Goal: Information Seeking & Learning: Learn about a topic

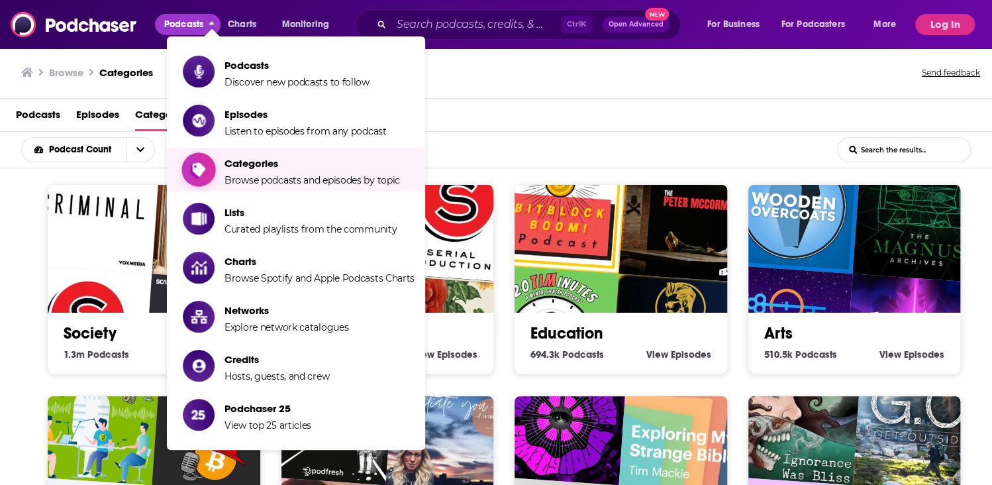
click at [272, 183] on span "Browse podcasts and episodes by topic" at bounding box center [311, 180] width 175 height 12
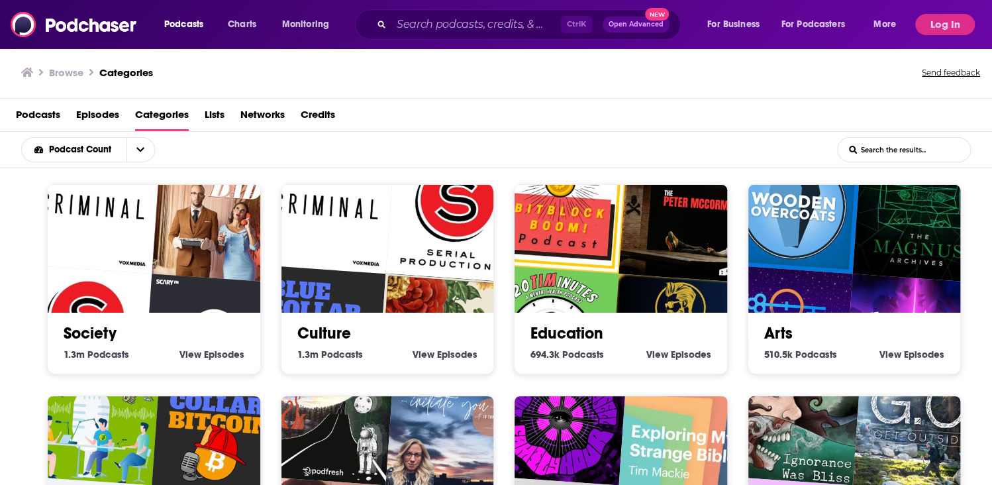
click at [42, 113] on span "Podcasts" at bounding box center [38, 117] width 44 height 27
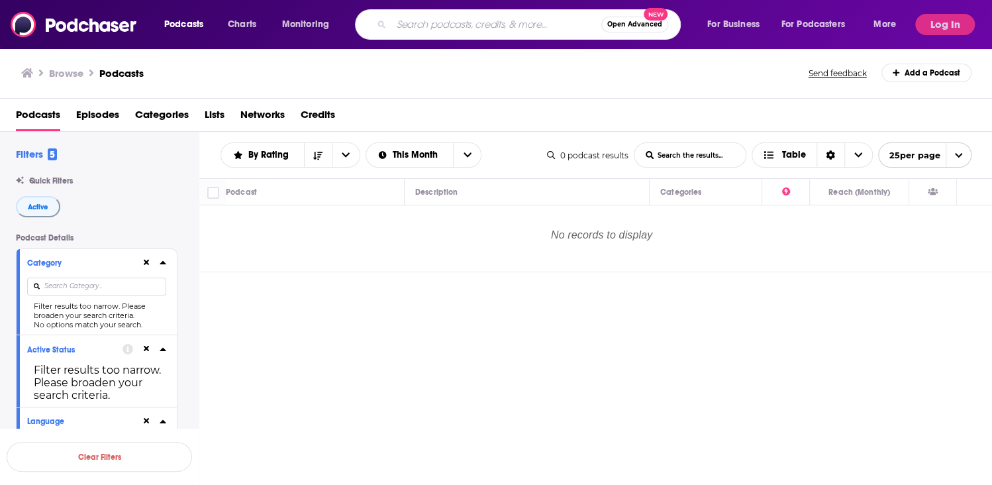
click at [456, 25] on input "Search podcasts, credits, & more..." at bounding box center [496, 24] width 210 height 21
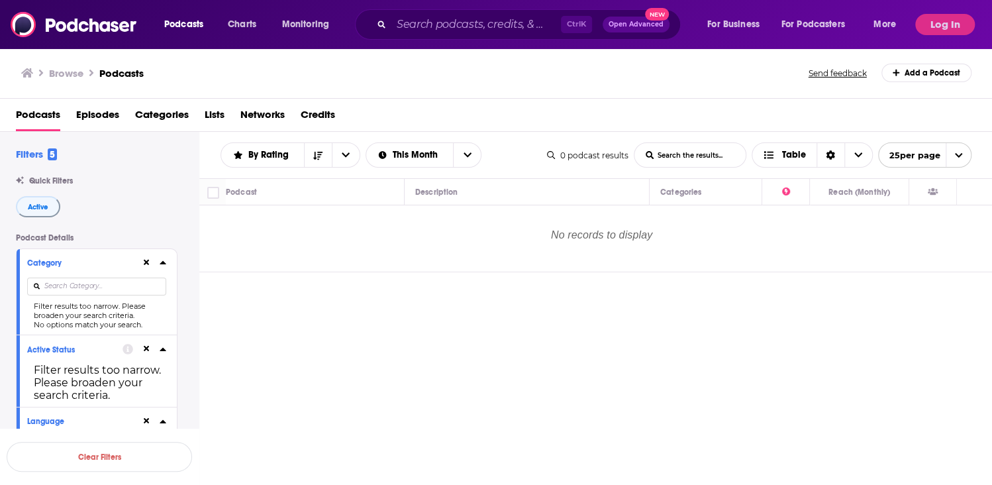
click at [66, 285] on input at bounding box center [96, 286] width 139 height 18
click at [142, 262] on button at bounding box center [146, 262] width 11 height 11
click at [74, 285] on input at bounding box center [96, 286] width 139 height 18
type input "girls in sports"
drag, startPoint x: 99, startPoint y: 285, endPoint x: 29, endPoint y: 285, distance: 70.2
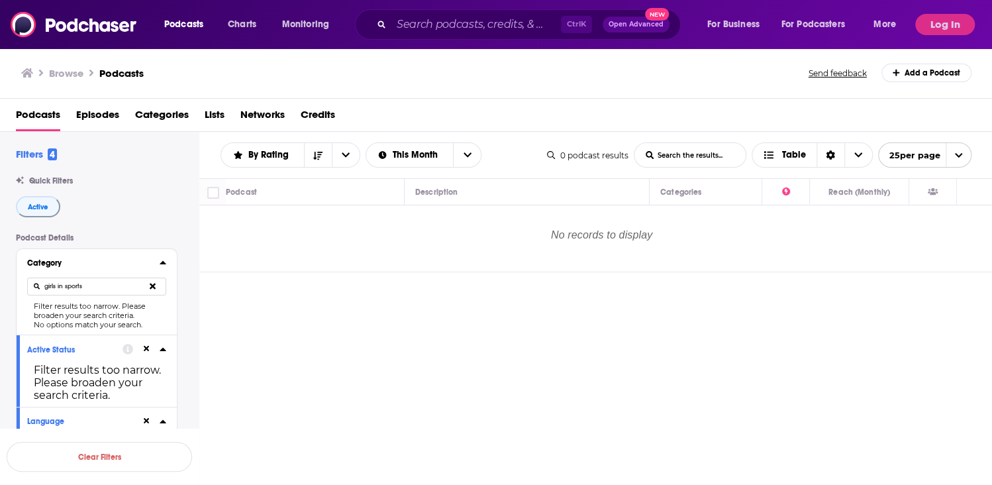
click at [29, 285] on input "girls in sports" at bounding box center [96, 286] width 139 height 18
click at [33, 283] on input "girls in sports" at bounding box center [96, 286] width 139 height 18
drag, startPoint x: 99, startPoint y: 285, endPoint x: 24, endPoint y: 279, distance: 75.1
click at [24, 279] on div "Category girls in sports Filter results too narrow. Please broaden your search …" at bounding box center [97, 291] width 160 height 85
click at [162, 258] on icon at bounding box center [163, 262] width 7 height 11
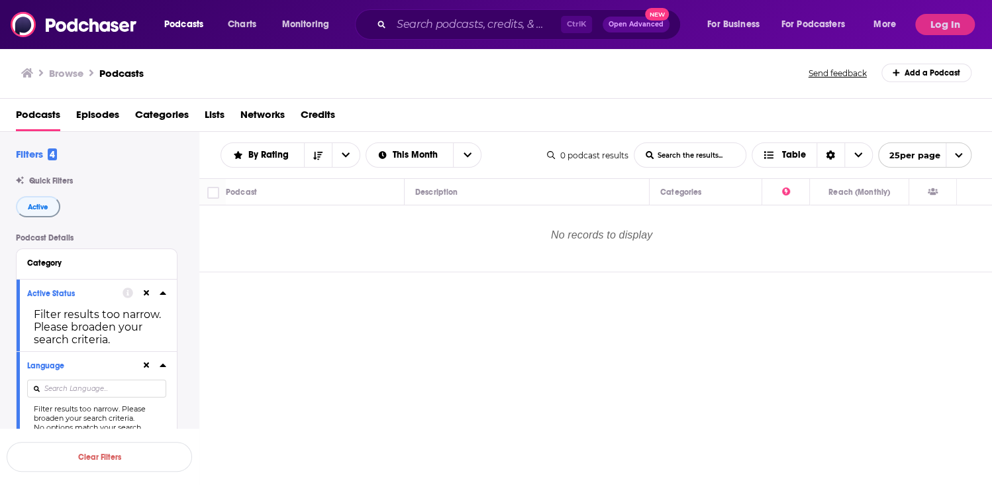
click at [144, 292] on icon at bounding box center [147, 293] width 6 height 9
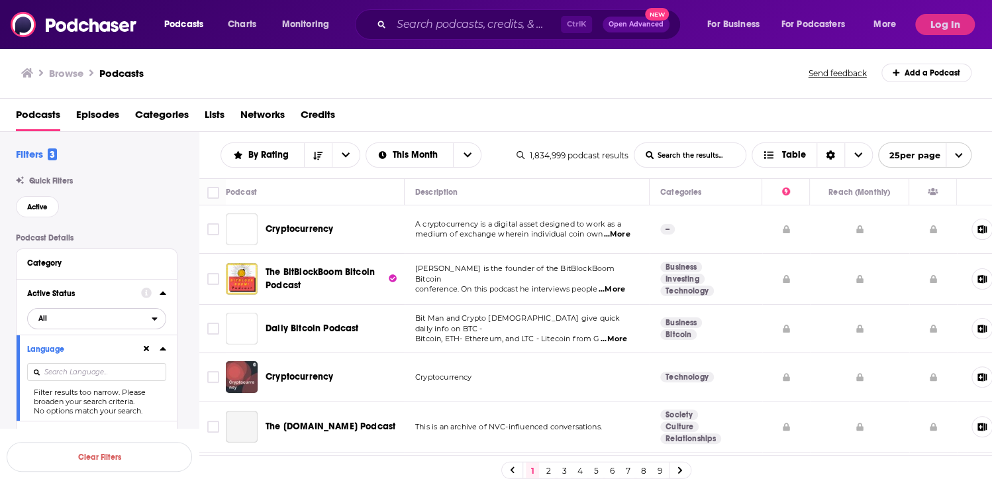
click at [130, 320] on span "All" at bounding box center [90, 317] width 124 height 17
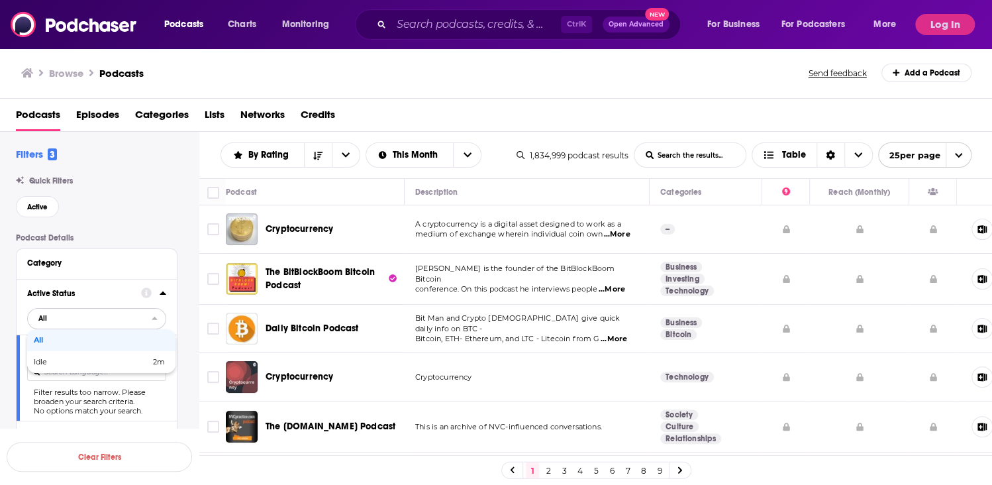
click at [59, 342] on span "All" at bounding box center [99, 339] width 131 height 7
click at [162, 347] on icon at bounding box center [163, 348] width 7 height 11
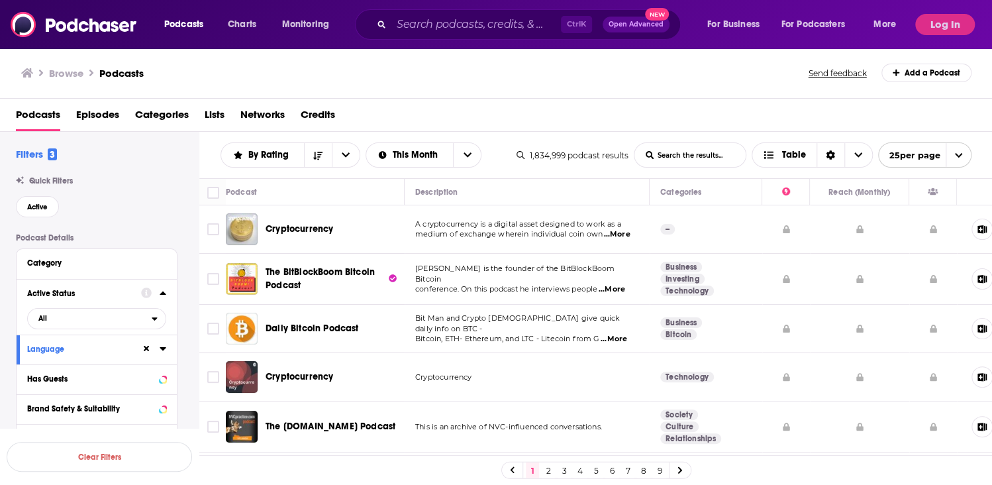
click at [144, 352] on icon at bounding box center [147, 348] width 6 height 9
click at [162, 262] on icon at bounding box center [163, 262] width 6 height 3
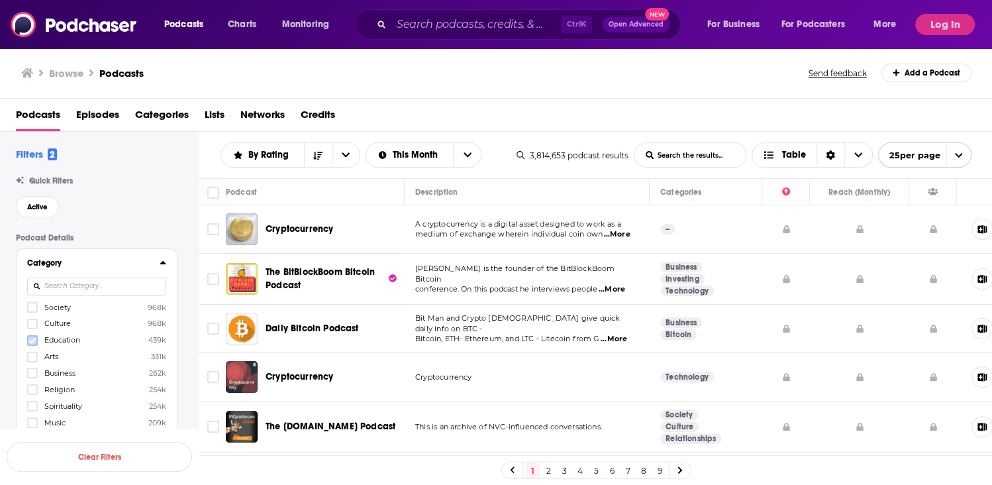
click at [29, 342] on icon at bounding box center [32, 340] width 8 height 8
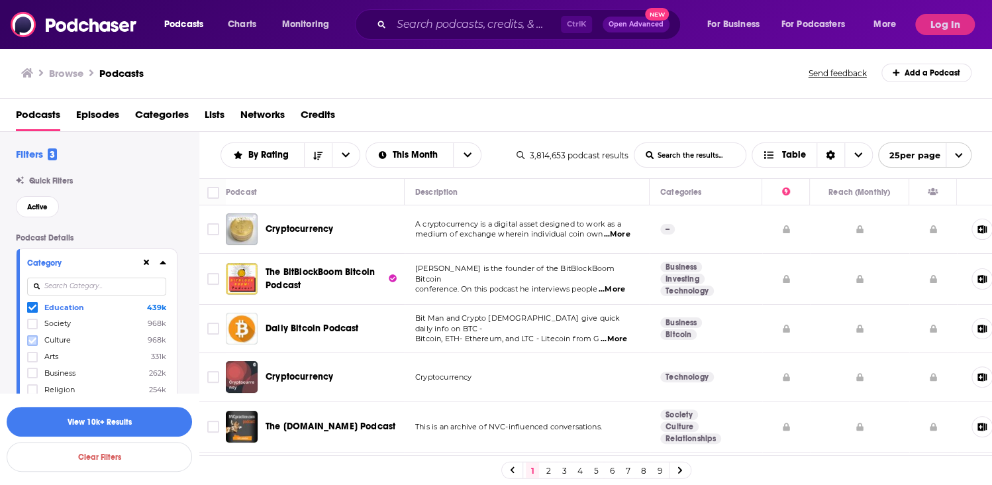
click at [30, 342] on icon at bounding box center [32, 340] width 8 height 6
click at [32, 356] on icon at bounding box center [32, 357] width 8 height 6
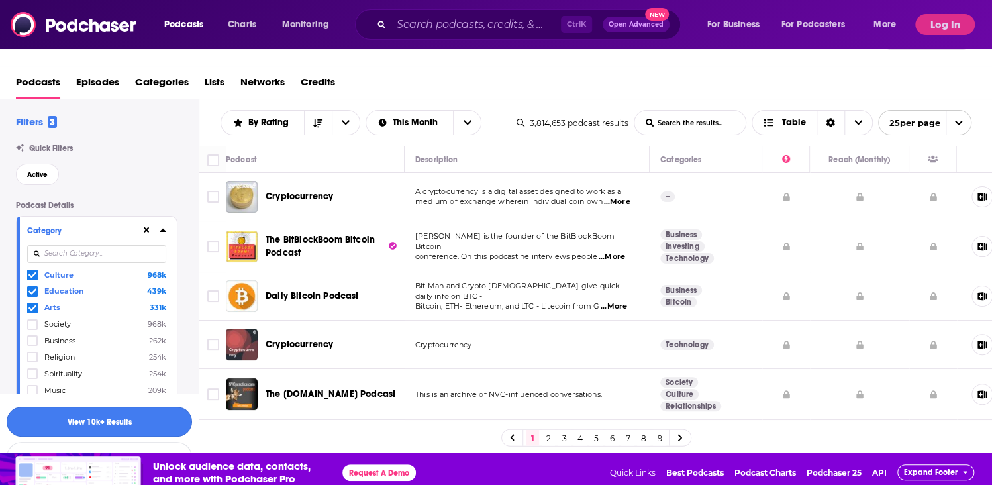
scroll to position [39, 0]
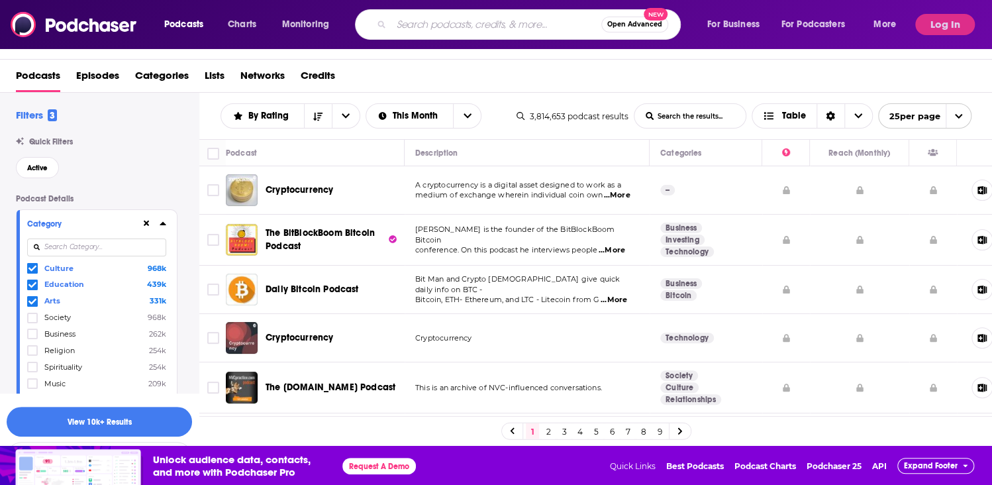
click at [456, 24] on input "Search podcasts, credits, & more..." at bounding box center [496, 24] width 210 height 21
type input "soccer"
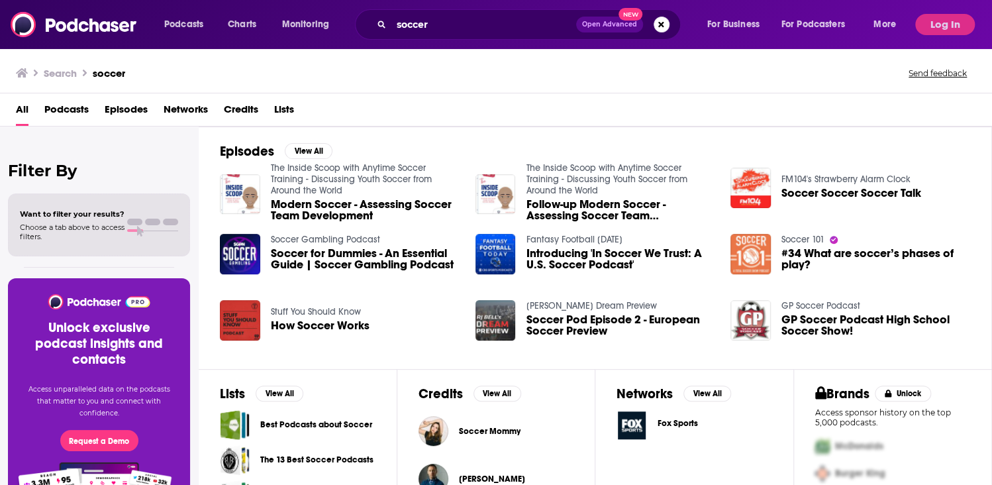
scroll to position [340, 0]
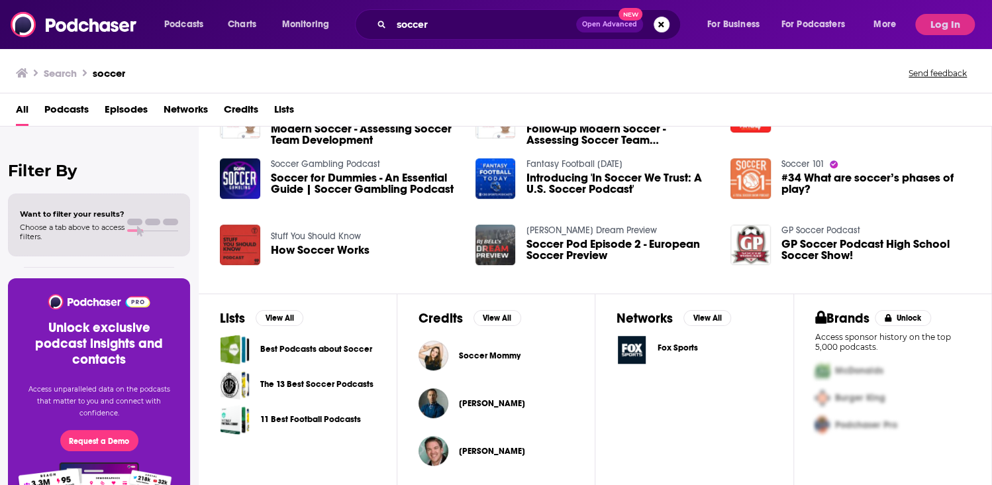
click at [500, 350] on span "Soccer Mommy" at bounding box center [490, 355] width 62 height 11
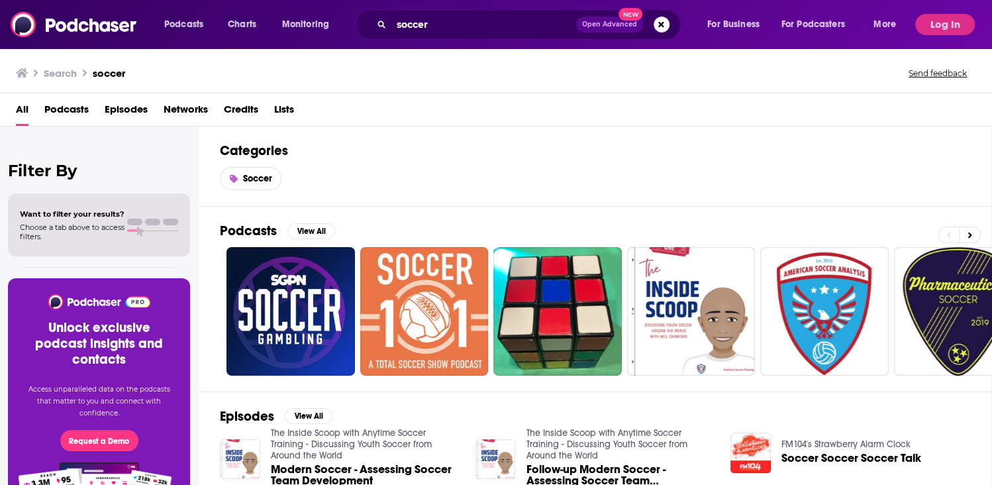
click at [66, 105] on span "Podcasts" at bounding box center [66, 112] width 44 height 27
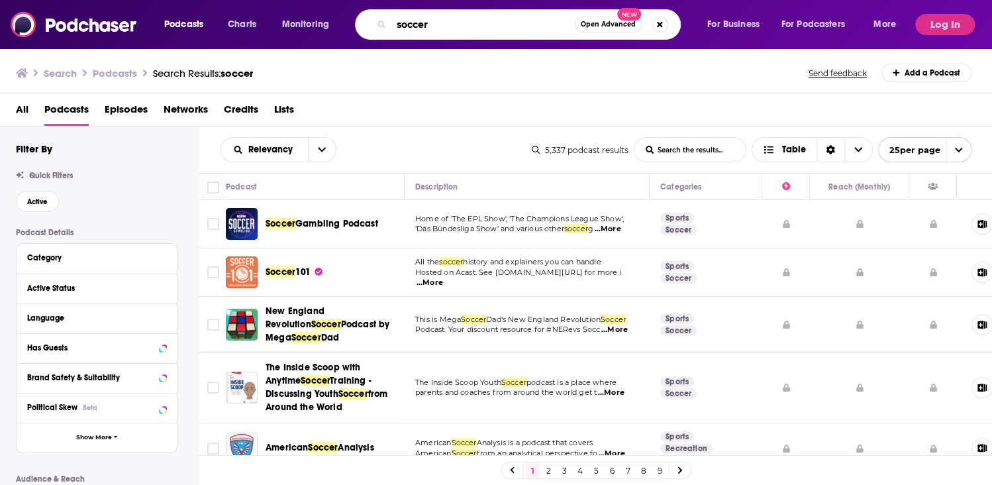
drag, startPoint x: 445, startPoint y: 22, endPoint x: 383, endPoint y: 26, distance: 61.7
click at [383, 26] on div "soccer Open Advanced New" at bounding box center [518, 24] width 326 height 30
type input "girls in sports"
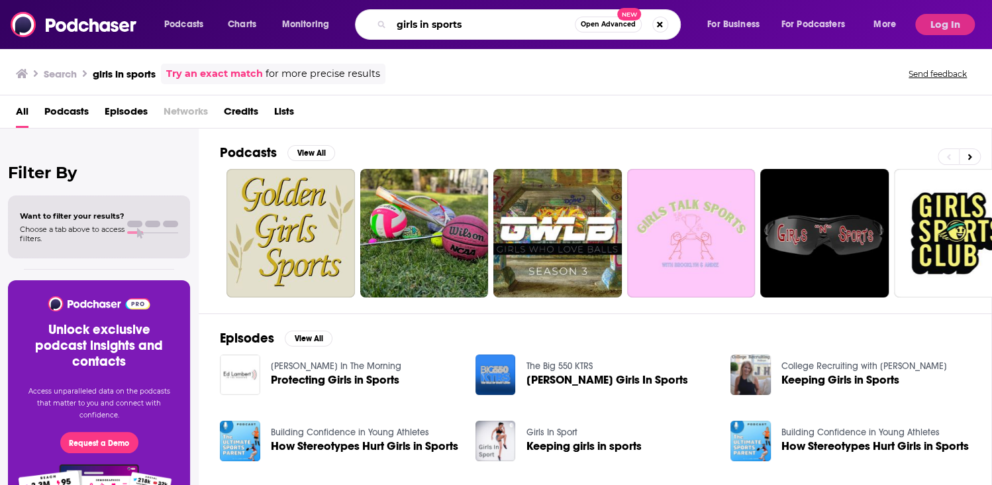
drag, startPoint x: 490, startPoint y: 28, endPoint x: 389, endPoint y: 23, distance: 100.8
click at [389, 23] on div "girls in sports Open Advanced New" at bounding box center [518, 24] width 326 height 30
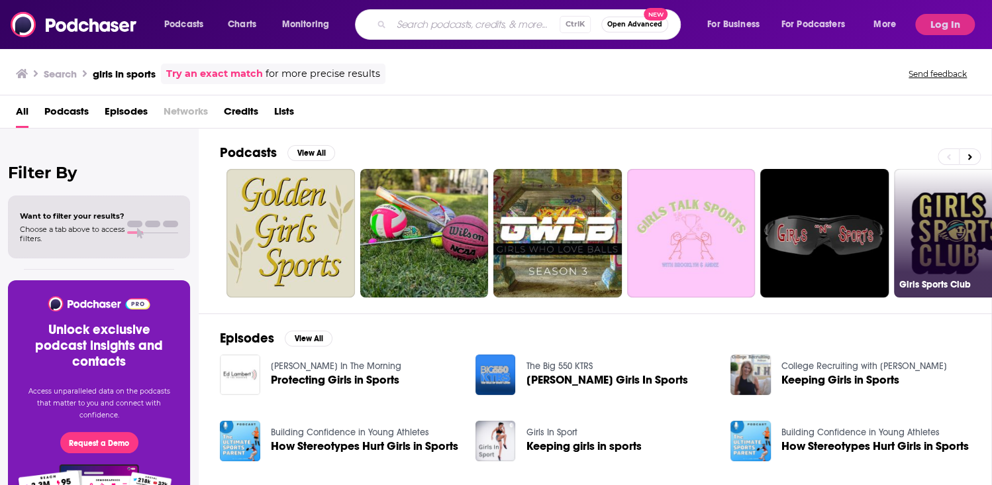
click at [939, 250] on link "Girls Sports Club" at bounding box center [958, 233] width 128 height 128
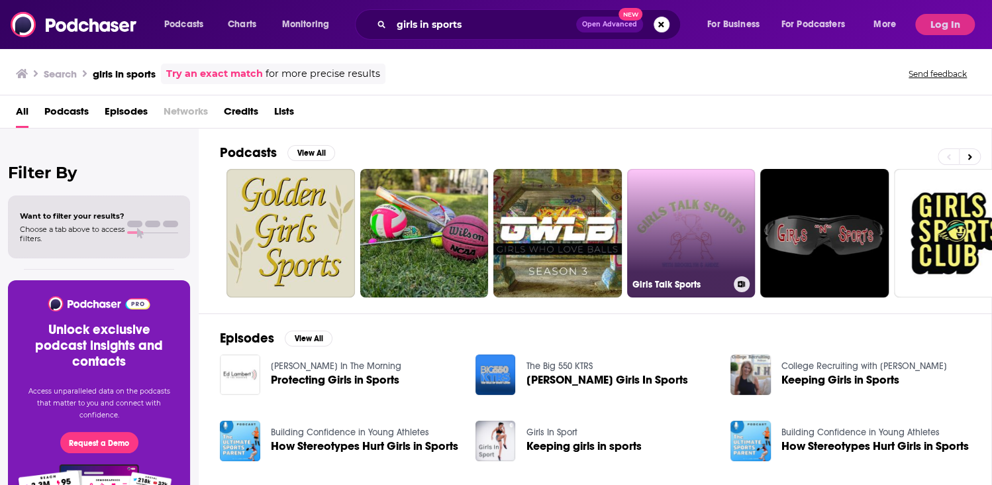
click at [661, 234] on link "Girls Talk Sports" at bounding box center [691, 233] width 128 height 128
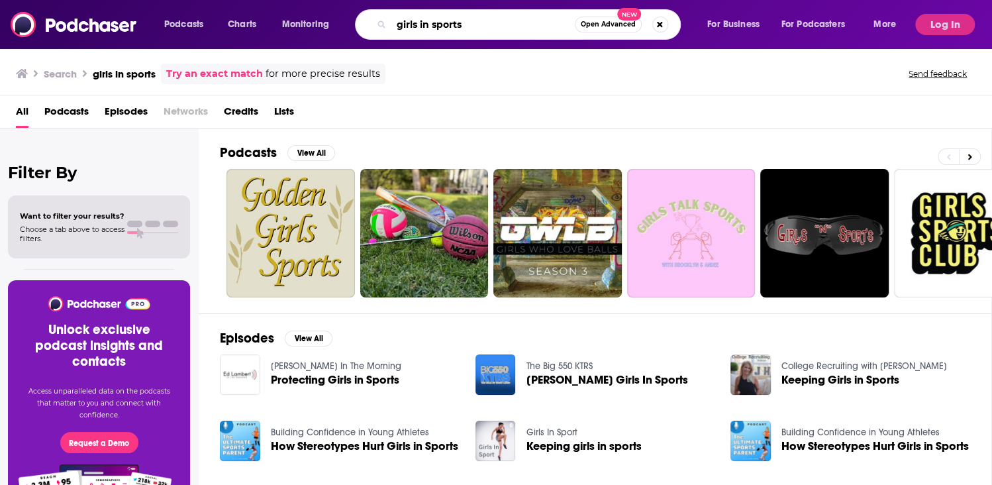
drag, startPoint x: 480, startPoint y: 24, endPoint x: 363, endPoint y: 22, distance: 116.6
click at [363, 22] on div "girls in sports Open Advanced New" at bounding box center [518, 24] width 326 height 30
click at [58, 107] on span "Podcasts" at bounding box center [66, 114] width 44 height 27
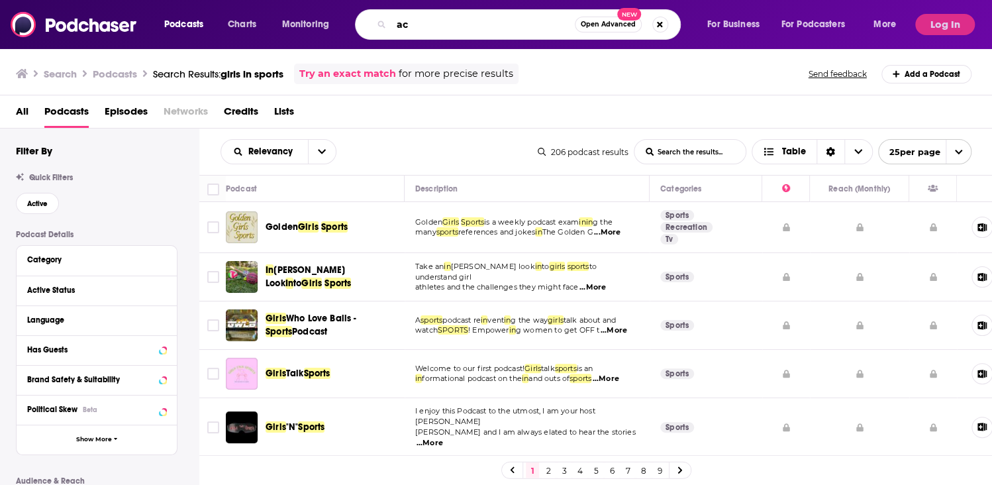
type input "a"
type input "girls sports books"
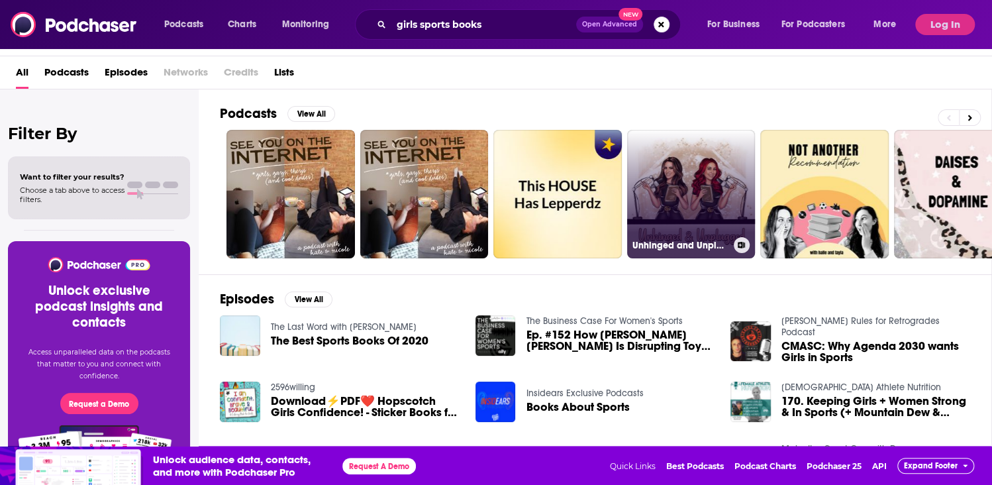
click at [716, 181] on link "Unhinged and Unplugged" at bounding box center [691, 194] width 128 height 128
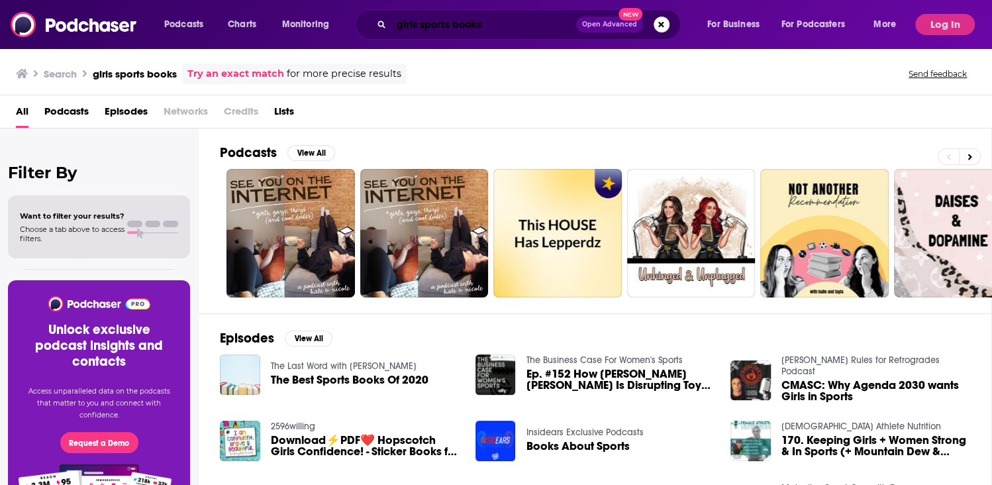
click at [461, 21] on input "girls sports books" at bounding box center [483, 24] width 185 height 21
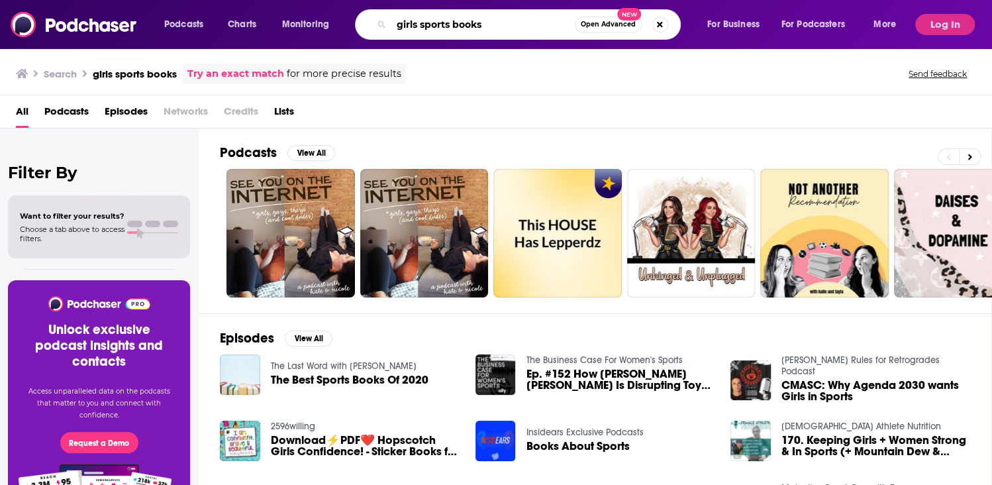
click at [461, 21] on input "girls sports books" at bounding box center [482, 24] width 183 height 21
type input "girls sports soccer books"
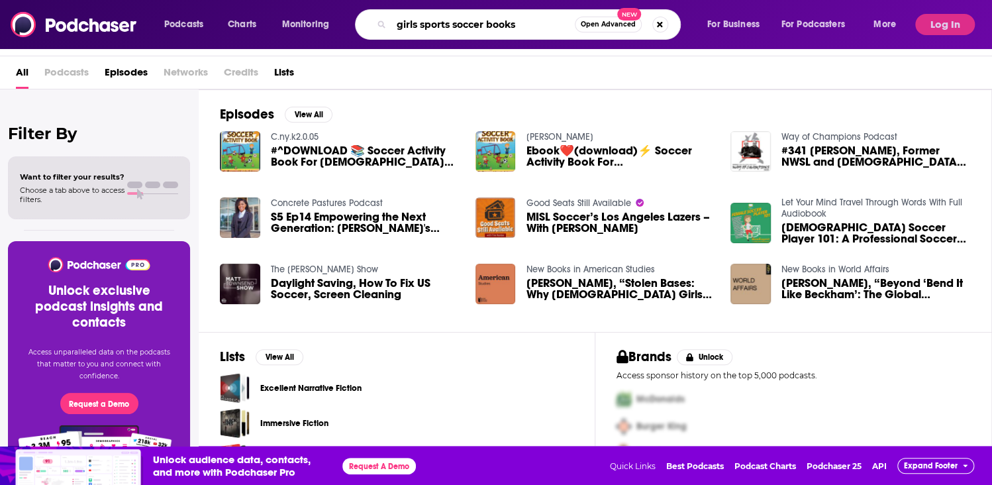
drag, startPoint x: 527, startPoint y: 21, endPoint x: 348, endPoint y: 19, distance: 179.4
click at [348, 19] on div "Podcasts Charts Monitoring girls sports soccer books Open Advanced New For Busi…" at bounding box center [531, 24] width 753 height 30
click at [24, 69] on span "All" at bounding box center [22, 75] width 13 height 27
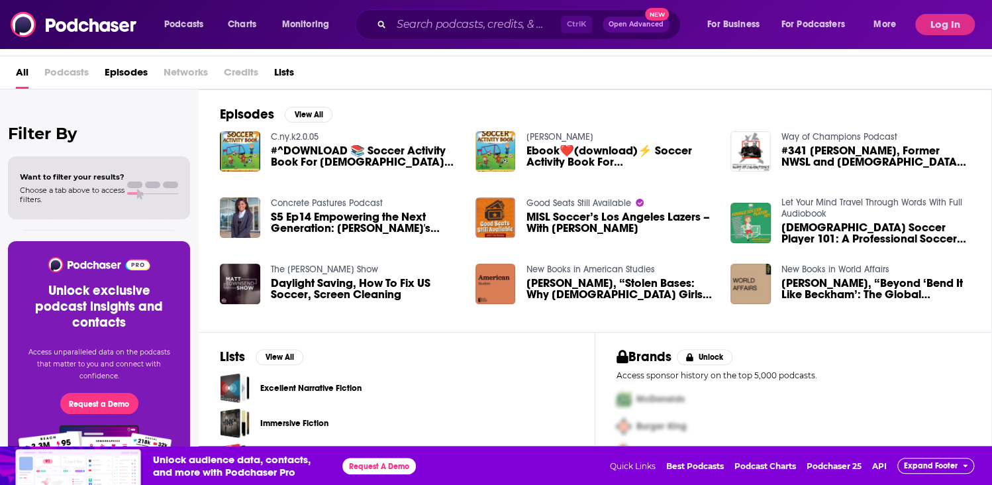
click at [132, 70] on span "Episodes" at bounding box center [126, 75] width 43 height 27
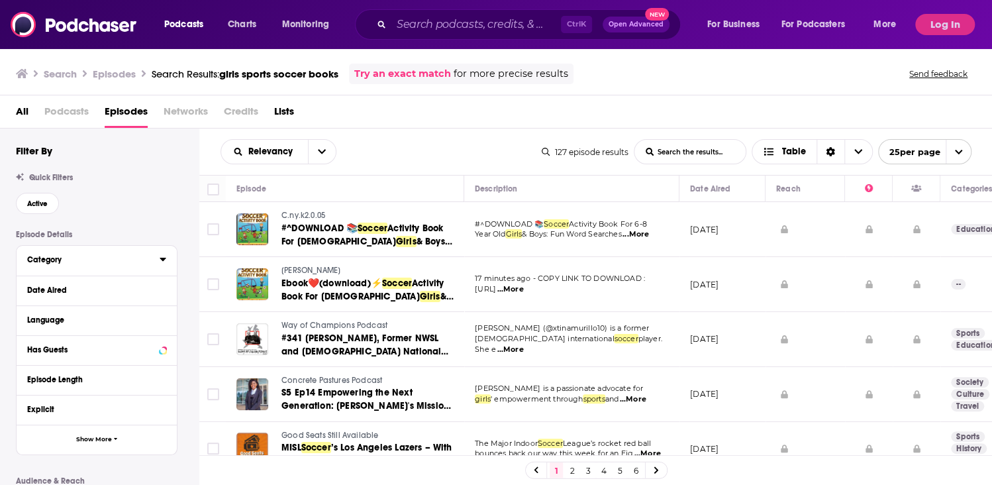
click at [49, 261] on div "Category" at bounding box center [89, 259] width 124 height 9
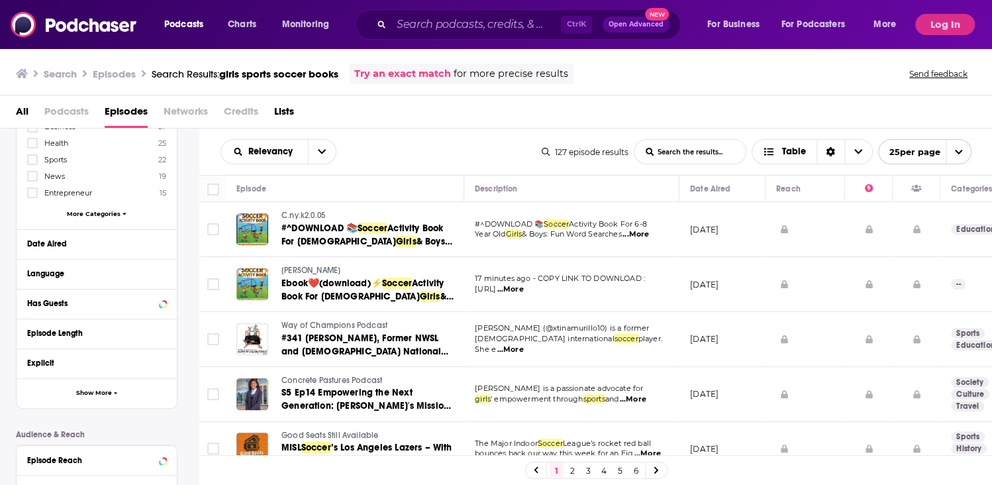
scroll to position [265, 0]
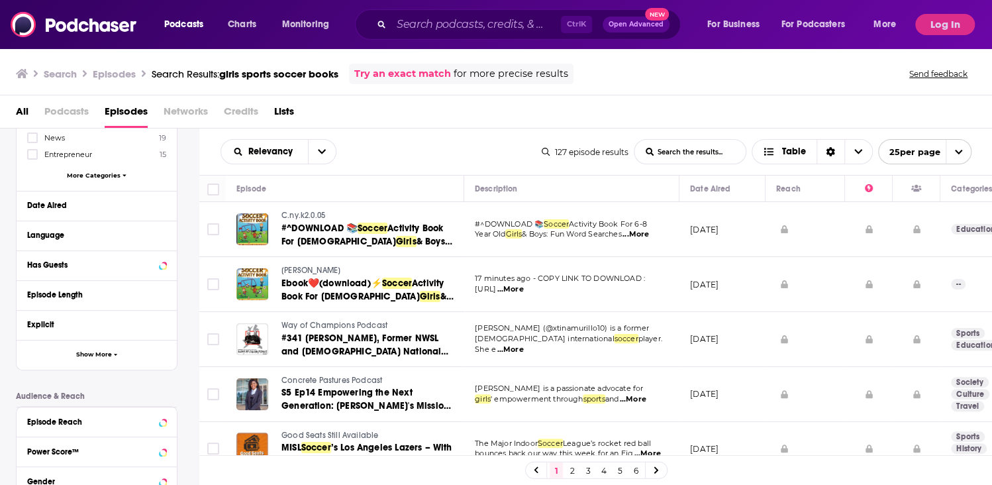
click at [107, 166] on div "Culture 40 Society 39 Education 32 Business 27 Health 25 Sports 22 News 19 Entr…" at bounding box center [96, 109] width 139 height 152
click at [107, 177] on span "More Categories" at bounding box center [94, 174] width 54 height 7
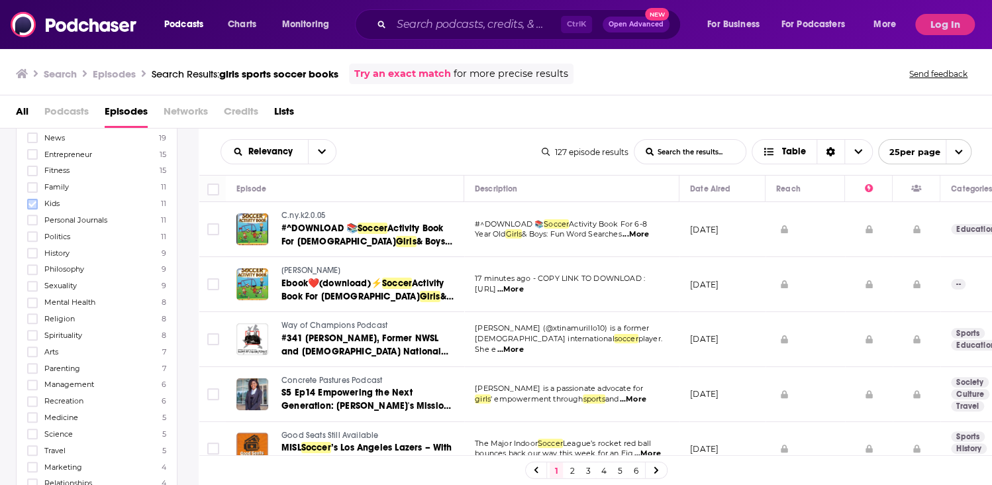
click at [30, 201] on icon at bounding box center [32, 204] width 8 height 8
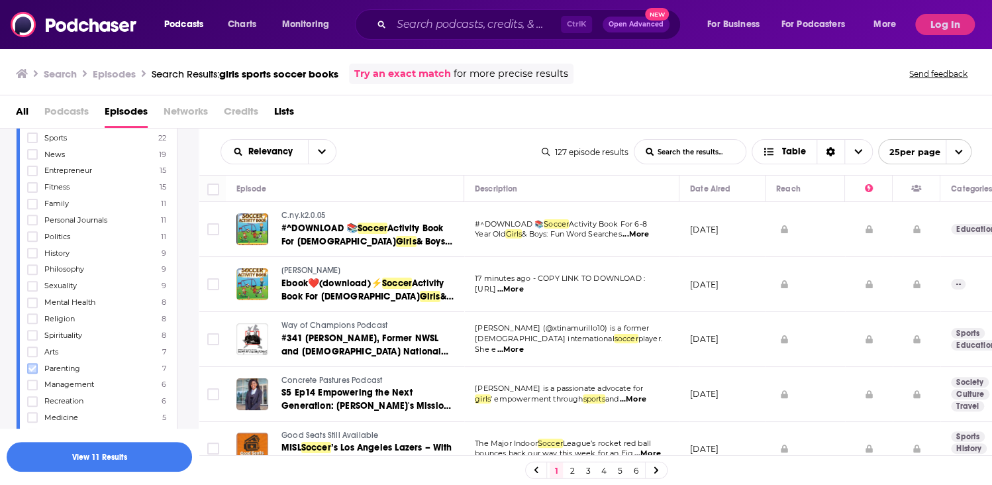
scroll to position [397, 0]
click at [35, 233] on icon at bounding box center [32, 236] width 8 height 8
click at [31, 381] on icon at bounding box center [32, 384] width 8 height 6
click at [60, 446] on button "View 14 Results" at bounding box center [99, 457] width 185 height 30
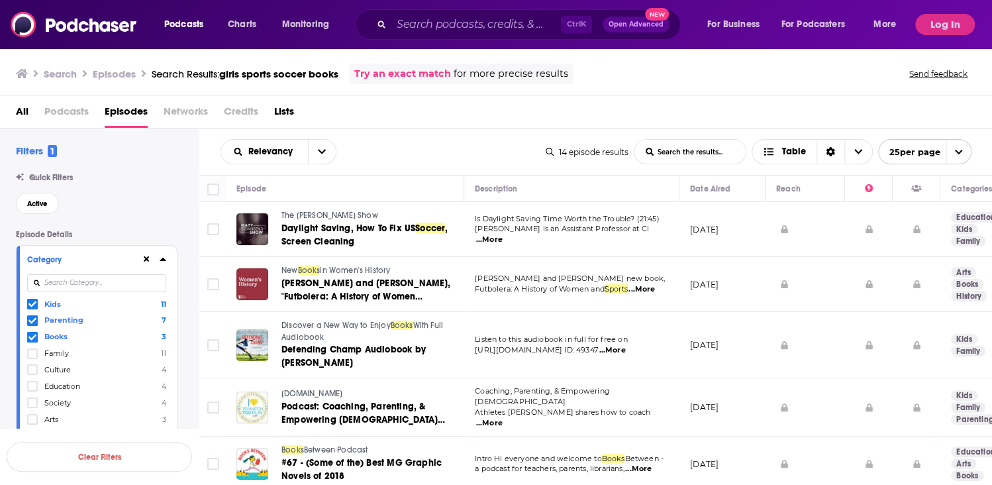
click at [147, 259] on icon at bounding box center [147, 259] width 6 height 6
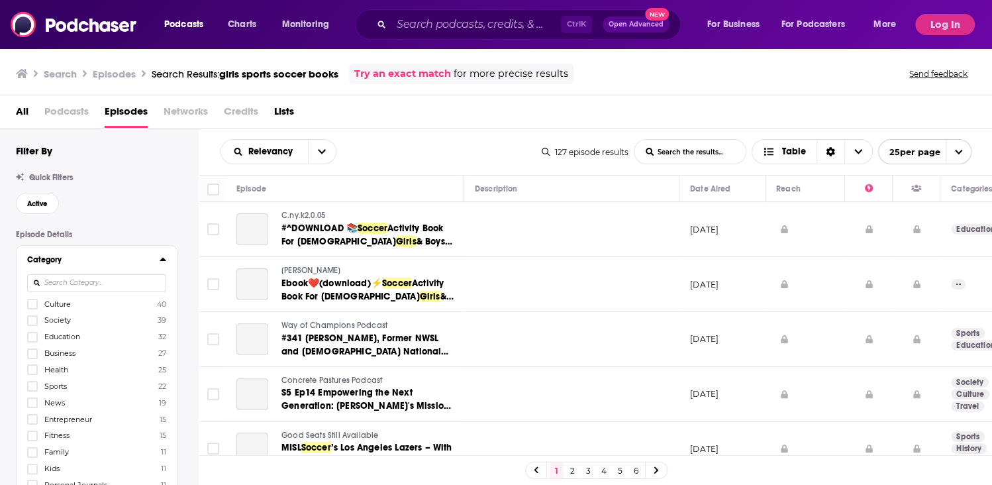
click at [24, 112] on span "All" at bounding box center [22, 114] width 13 height 27
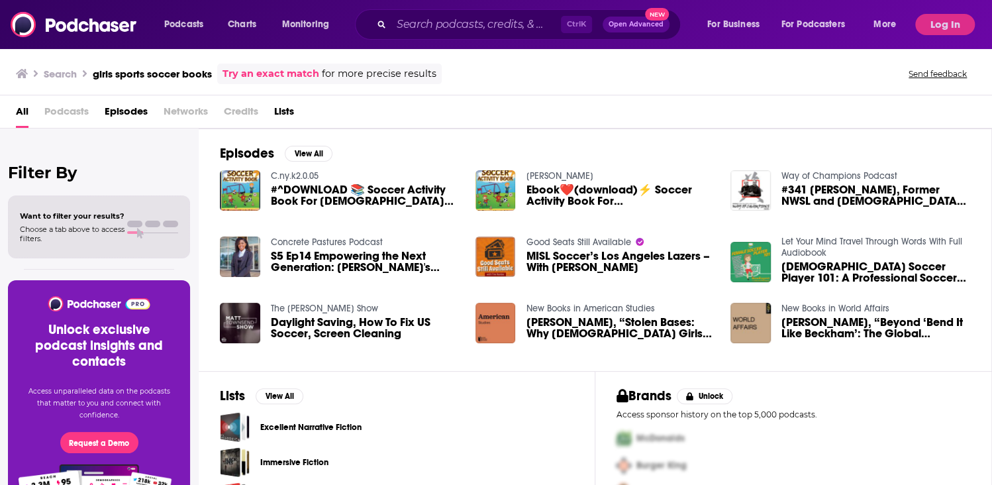
click at [19, 72] on icon at bounding box center [22, 73] width 12 height 11
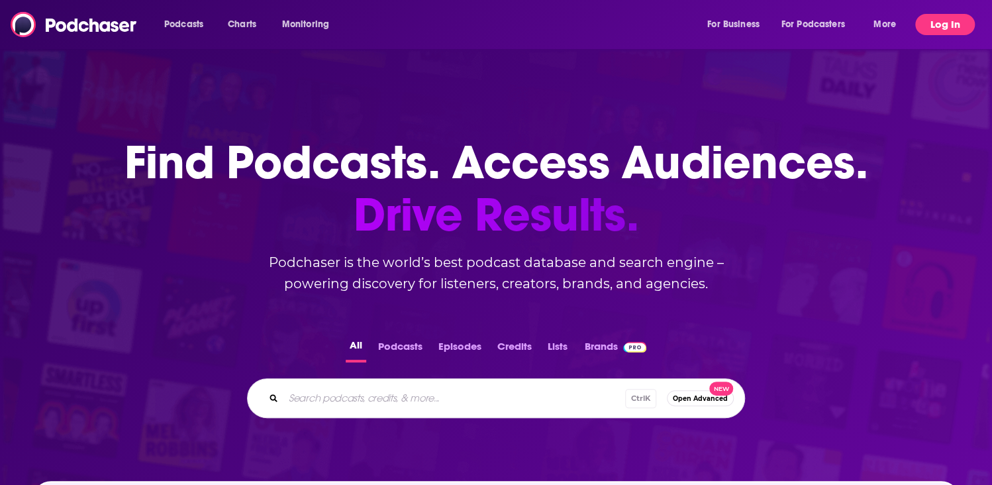
click at [947, 18] on button "Log In" at bounding box center [945, 24] width 60 height 21
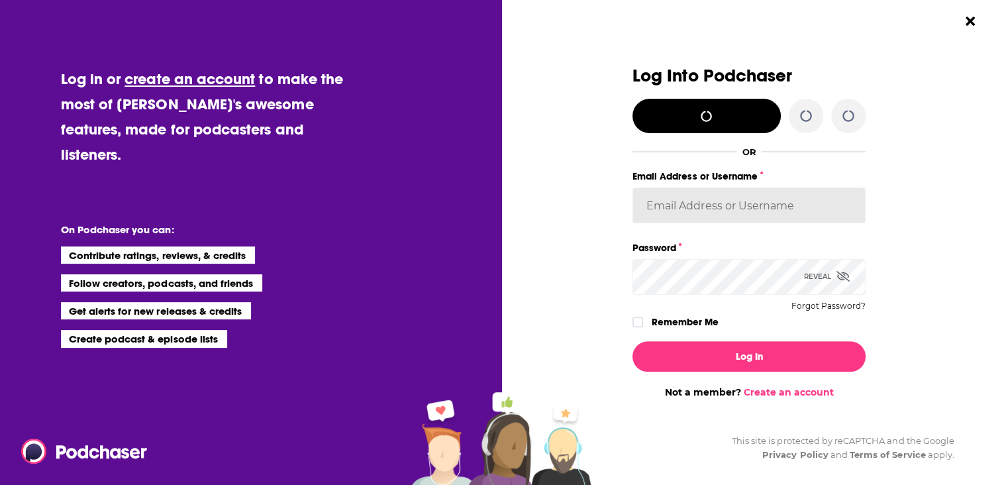
type input "BlueSlipMedia"
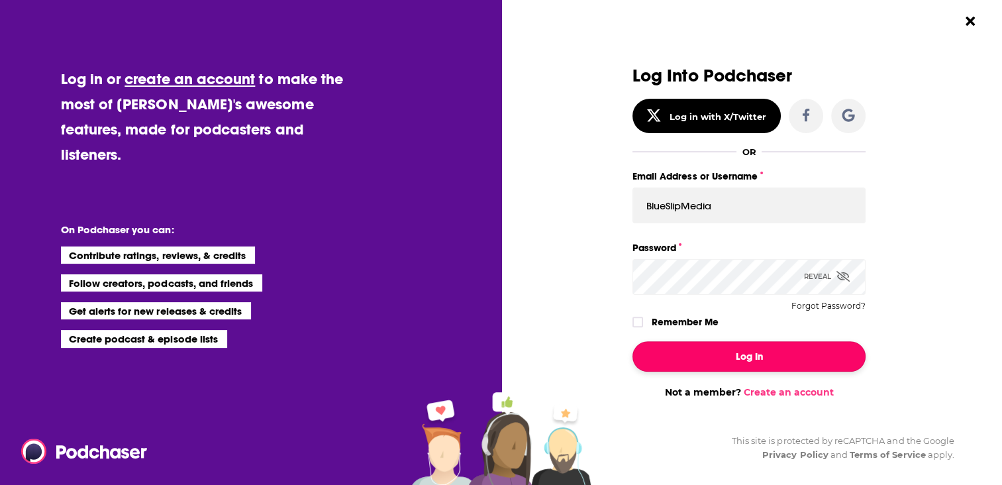
click at [744, 358] on button "Log In" at bounding box center [748, 356] width 233 height 30
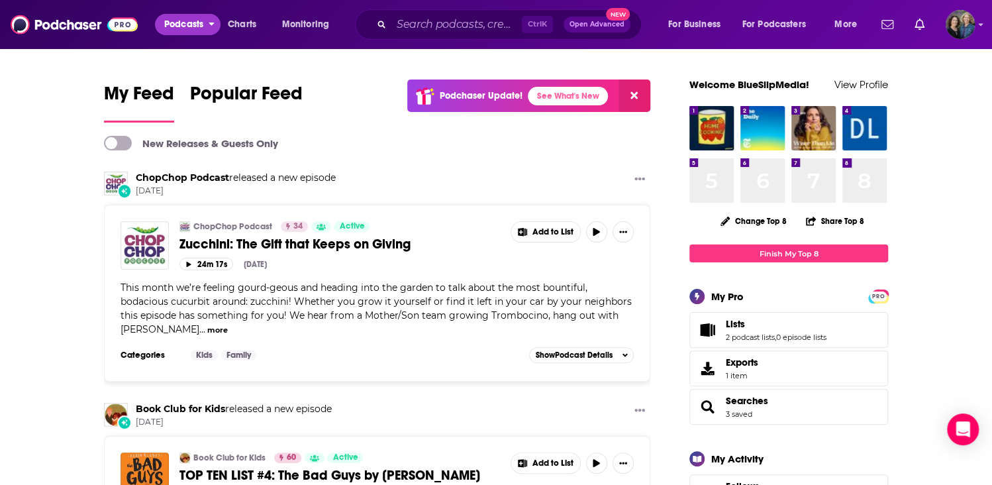
click at [191, 19] on span "Podcasts" at bounding box center [183, 24] width 39 height 19
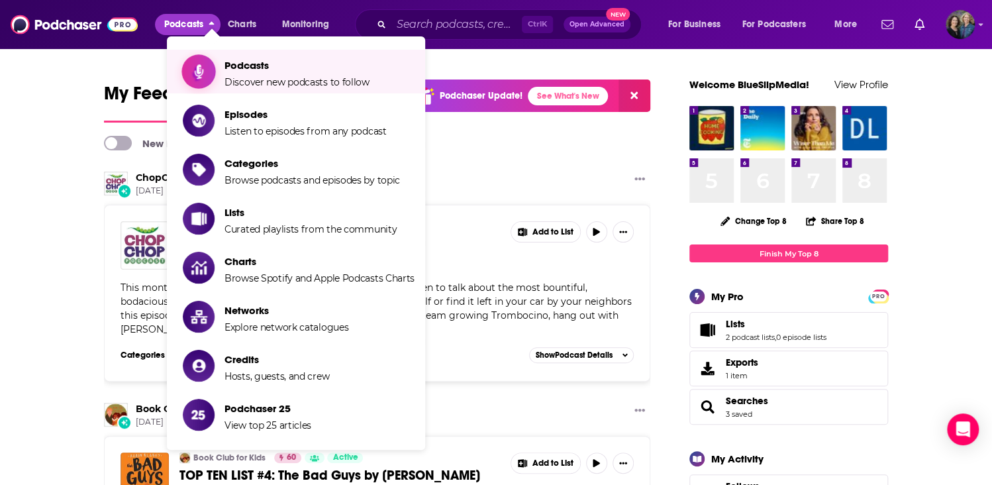
click at [260, 60] on span "Podcasts" at bounding box center [296, 65] width 145 height 13
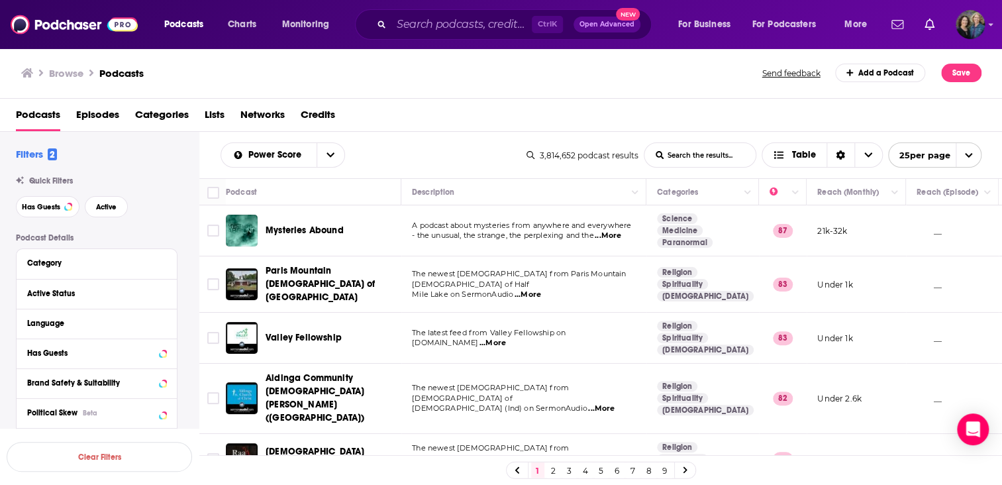
click at [34, 151] on h2 "Filters 2" at bounding box center [36, 154] width 41 height 13
click at [157, 259] on button "Category" at bounding box center [93, 262] width 132 height 17
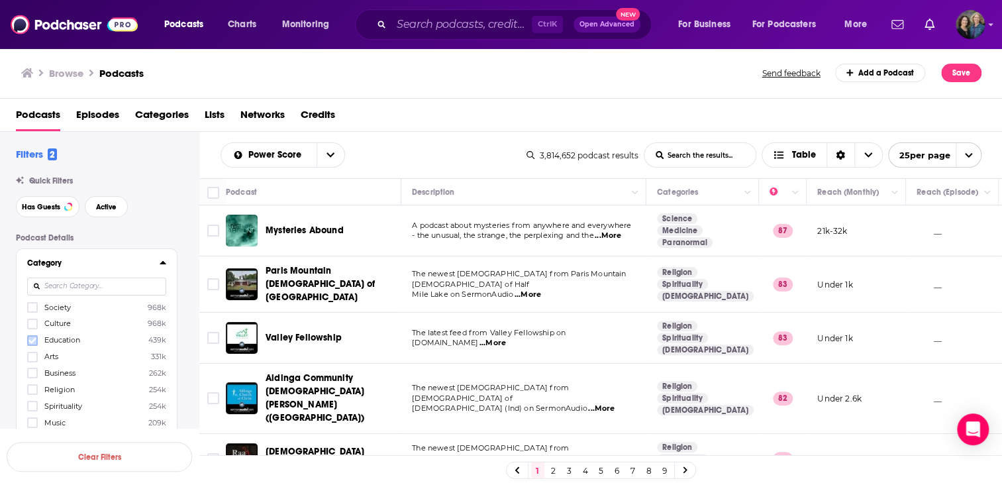
click at [29, 342] on icon at bounding box center [32, 340] width 8 height 8
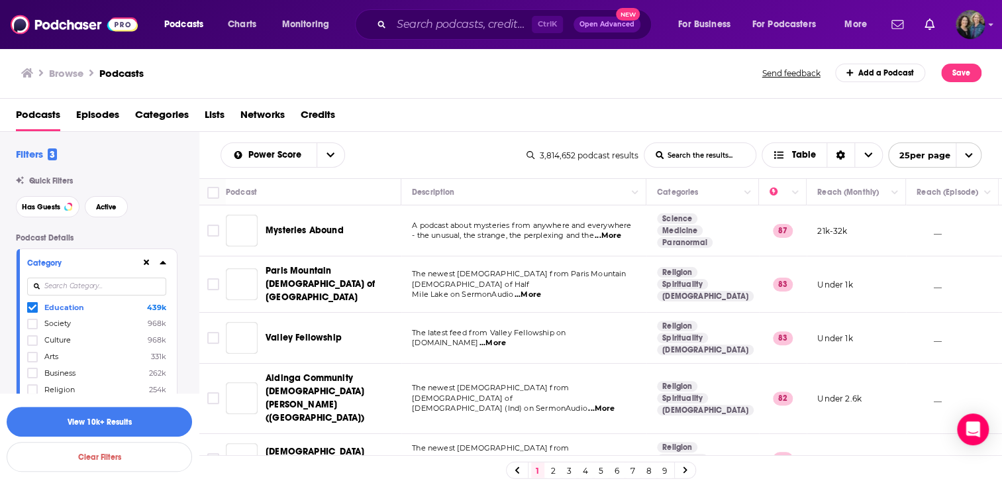
scroll to position [397, 0]
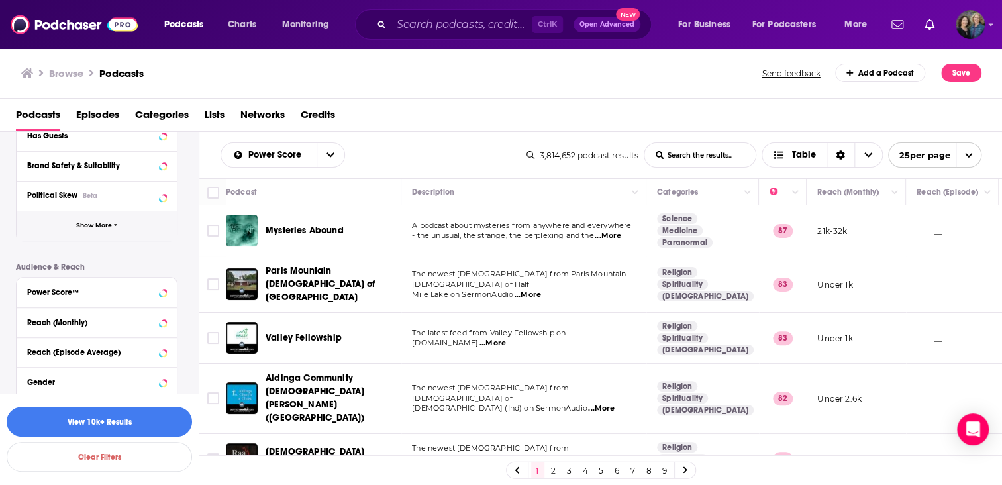
click at [103, 227] on span "Show More" at bounding box center [94, 225] width 36 height 7
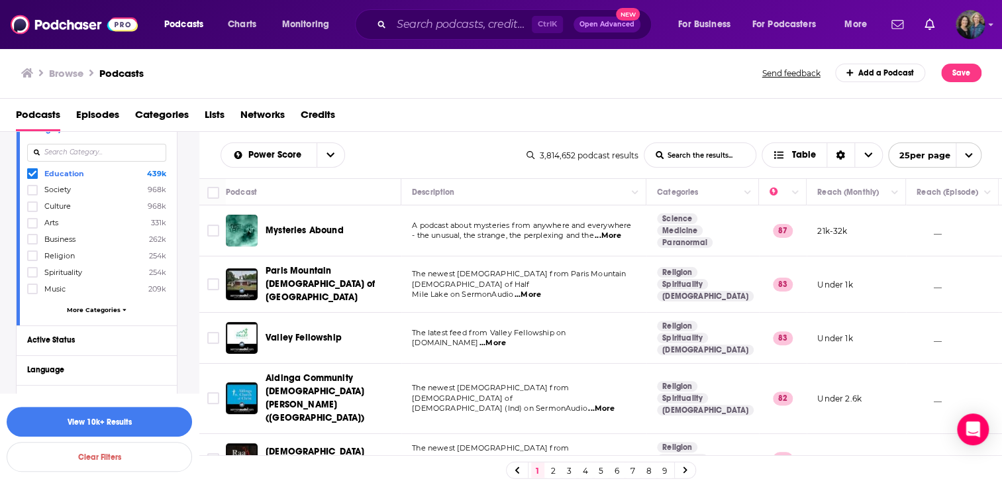
scroll to position [132, 0]
click at [98, 310] on span "More Categories" at bounding box center [94, 310] width 54 height 7
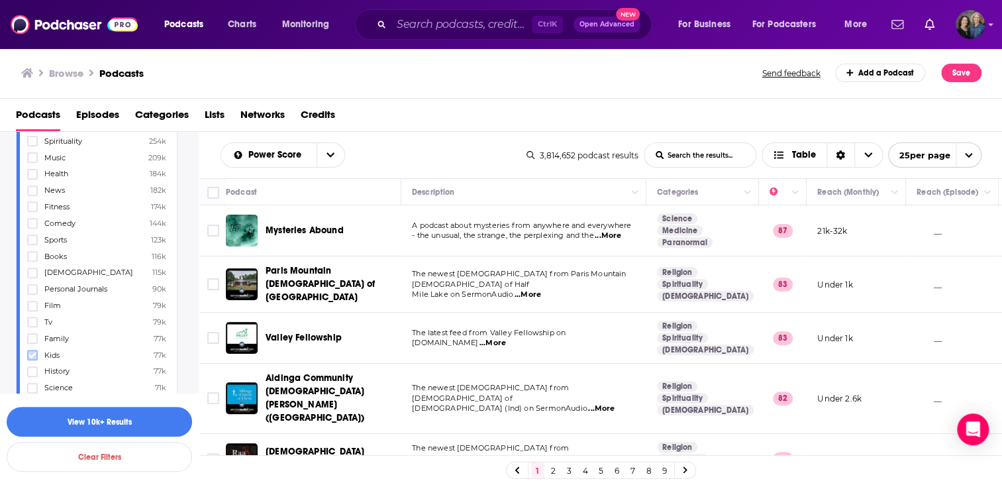
click at [33, 354] on icon at bounding box center [32, 355] width 8 height 8
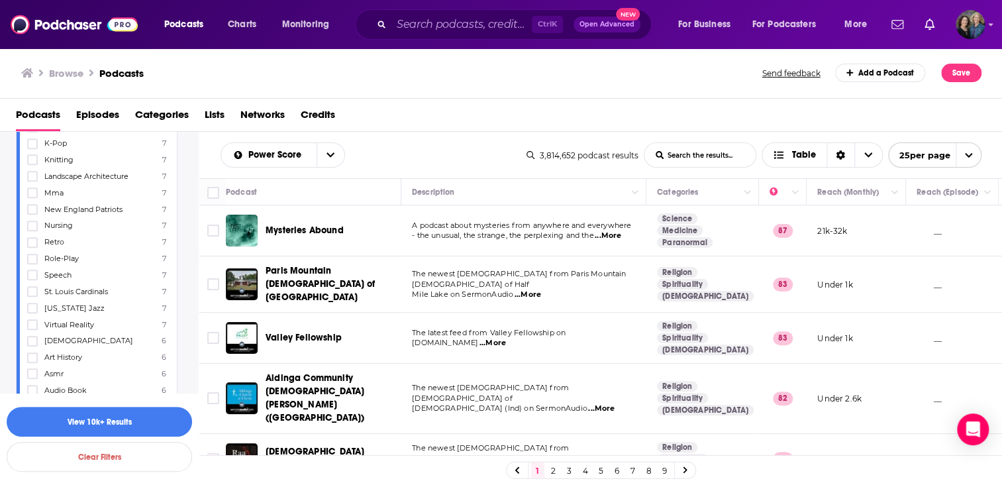
scroll to position [5429, 0]
click at [107, 417] on button "View 10k+ Results" at bounding box center [99, 422] width 185 height 30
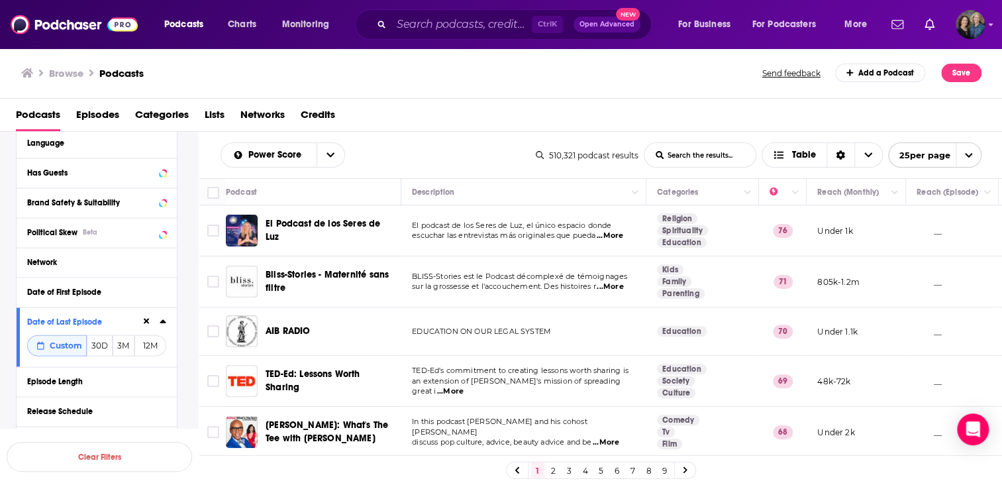
scroll to position [6247, 0]
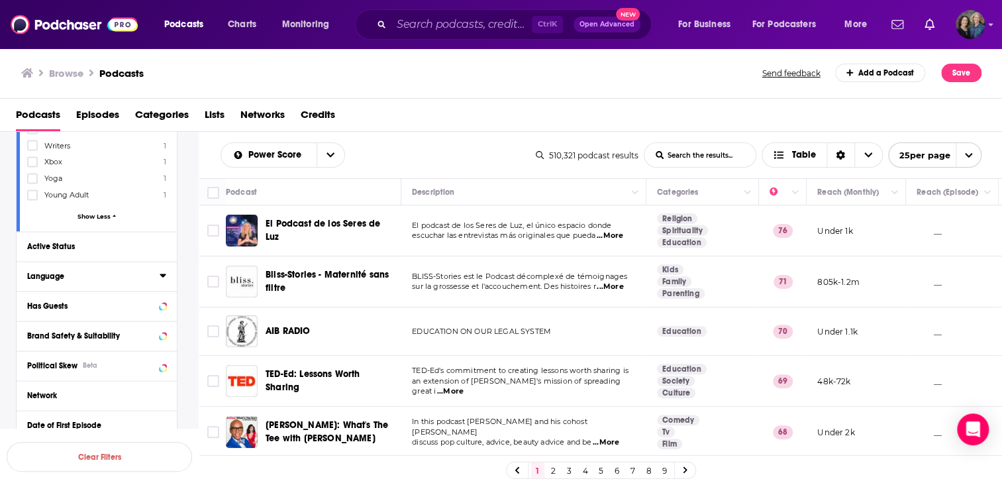
click at [163, 273] on icon at bounding box center [163, 274] width 6 height 3
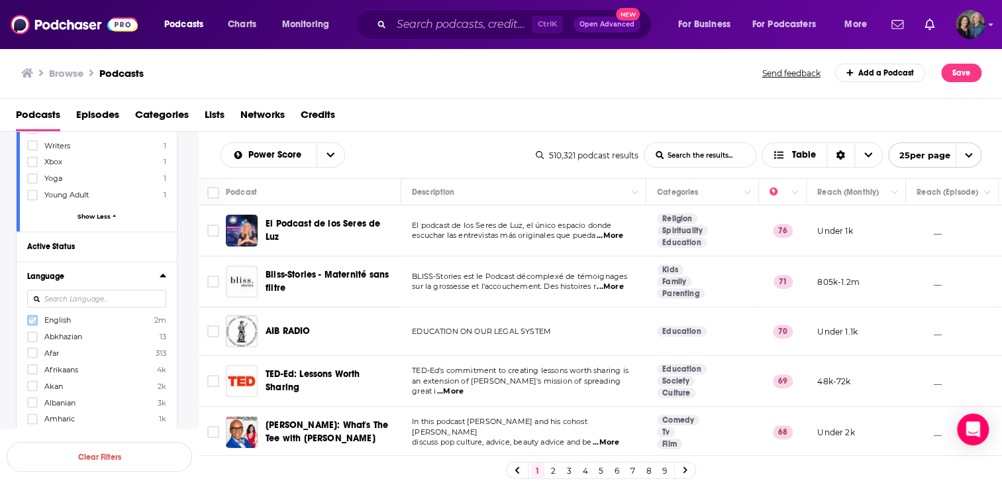
click at [36, 314] on label at bounding box center [32, 319] width 11 height 11
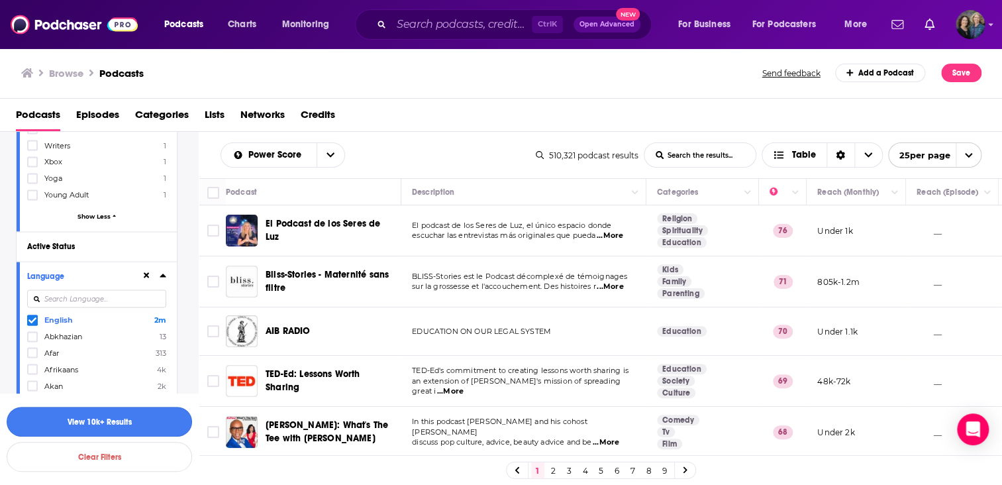
click at [107, 422] on button "View 10k+ Results" at bounding box center [99, 422] width 185 height 30
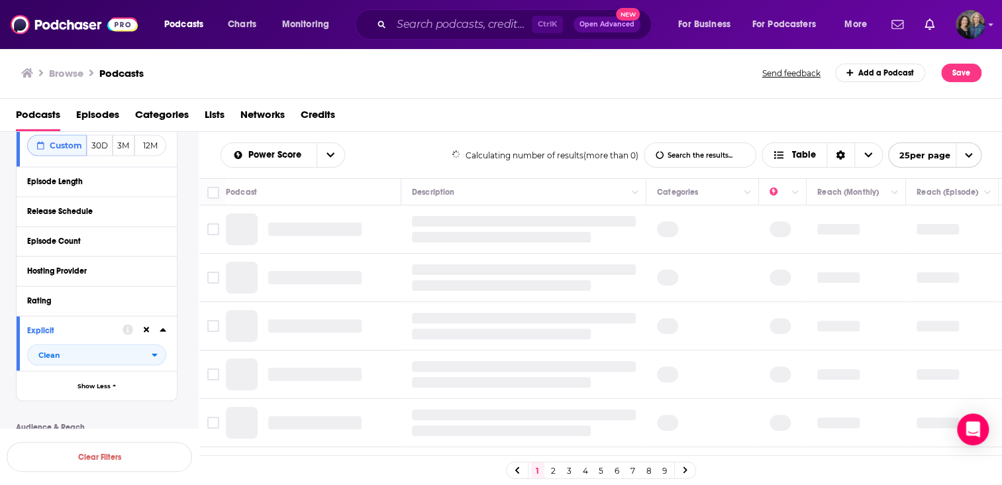
scroll to position [5871, 0]
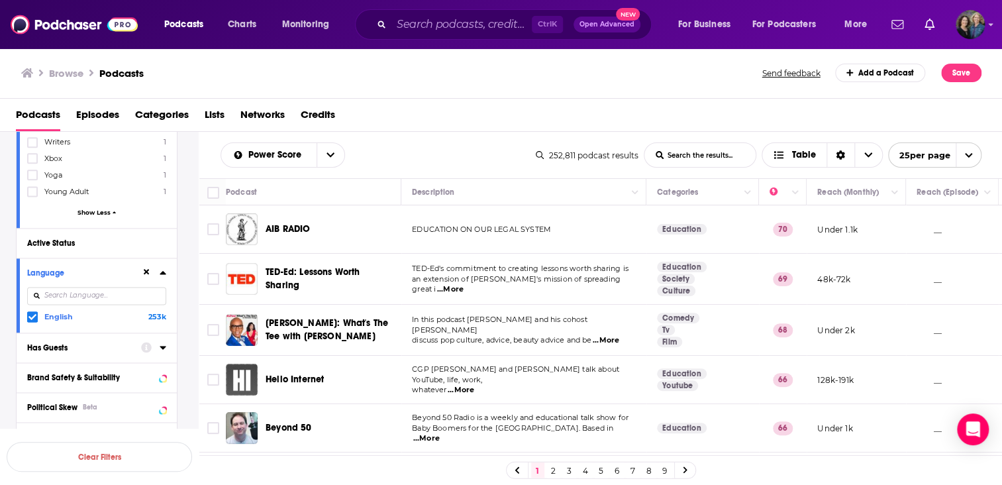
click at [160, 342] on icon at bounding box center [163, 347] width 7 height 11
click at [152, 363] on span "All" at bounding box center [90, 371] width 124 height 17
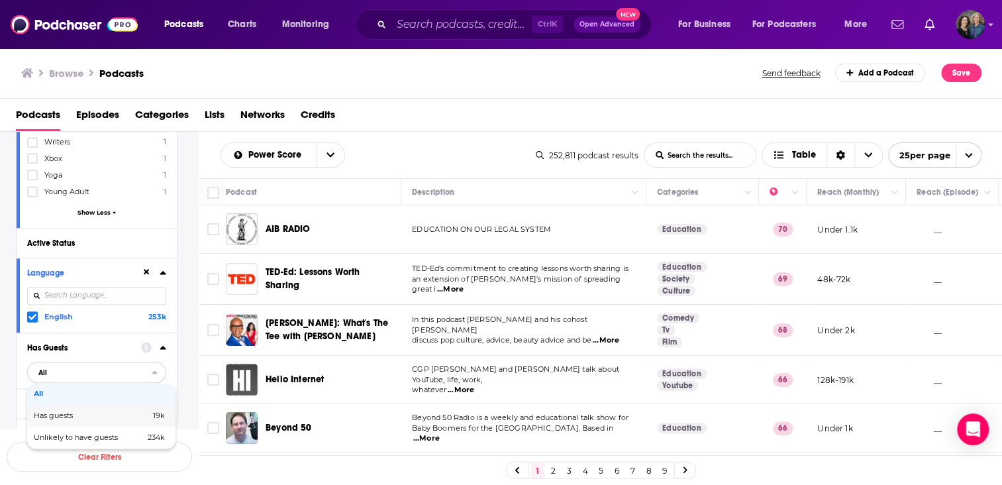
click at [63, 412] on span "Has guests" at bounding box center [72, 415] width 77 height 7
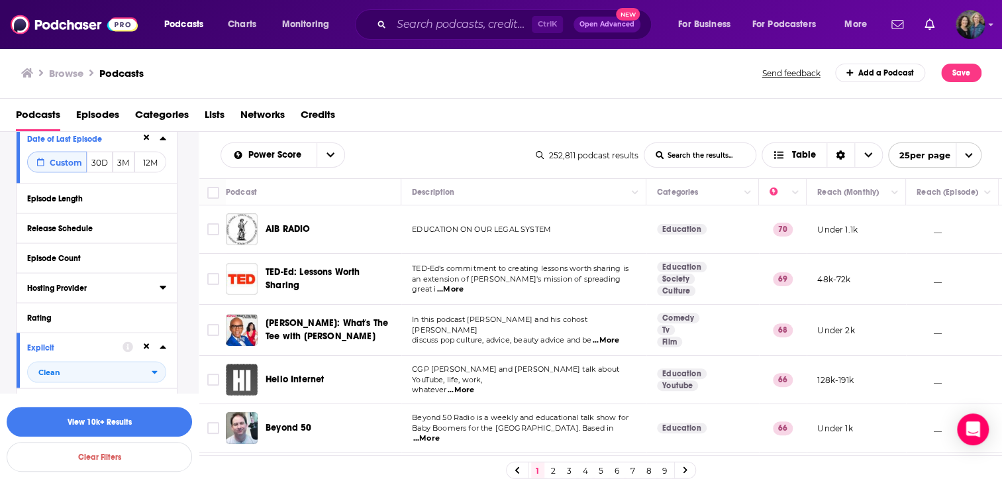
scroll to position [6268, 0]
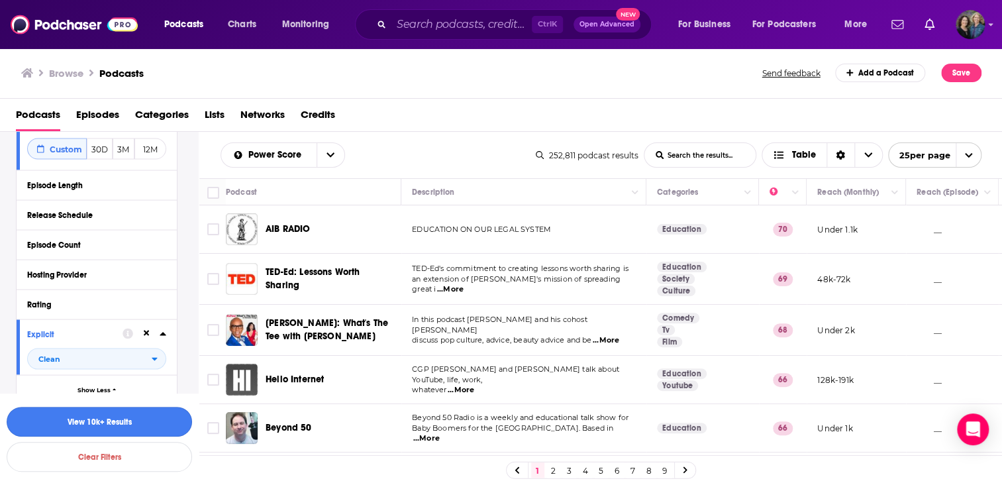
click at [95, 420] on button "View 10k+ Results" at bounding box center [99, 422] width 185 height 30
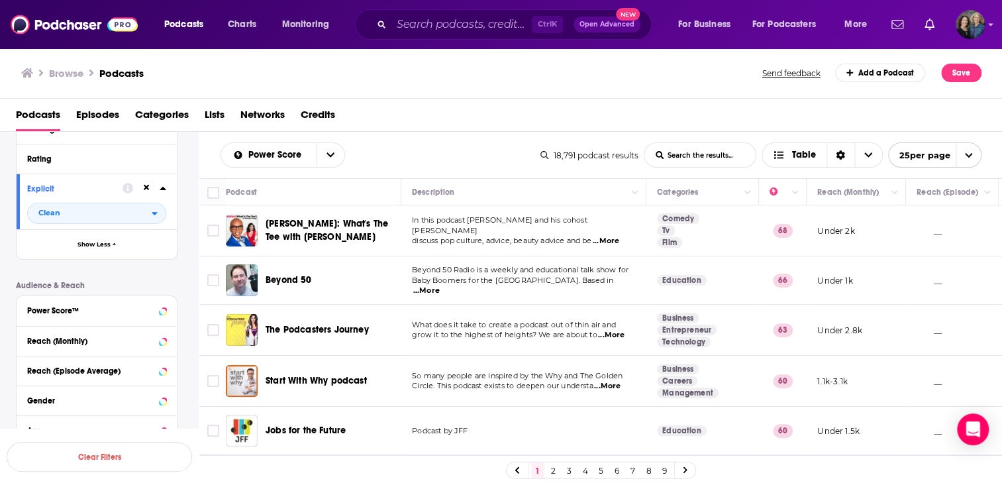
scroll to position [4954, 0]
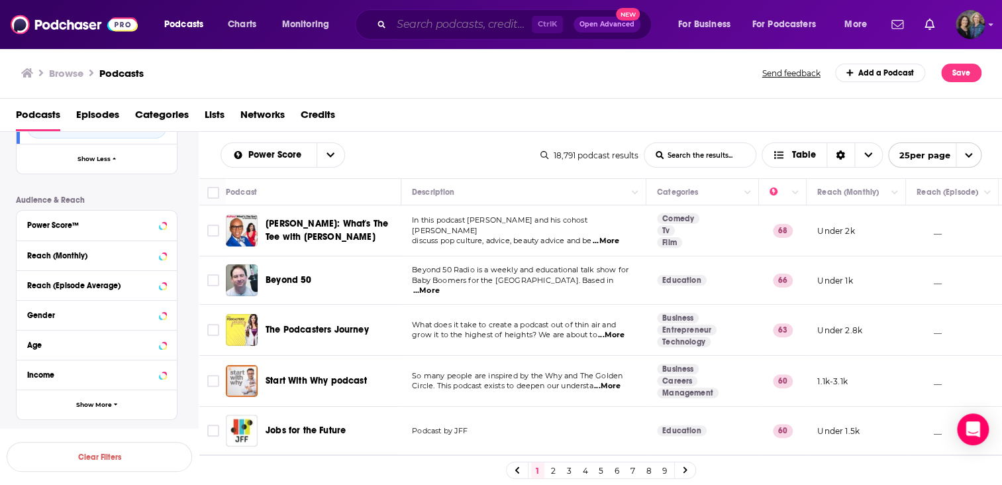
click at [455, 24] on input "Search podcasts, credits, & more..." at bounding box center [461, 24] width 140 height 21
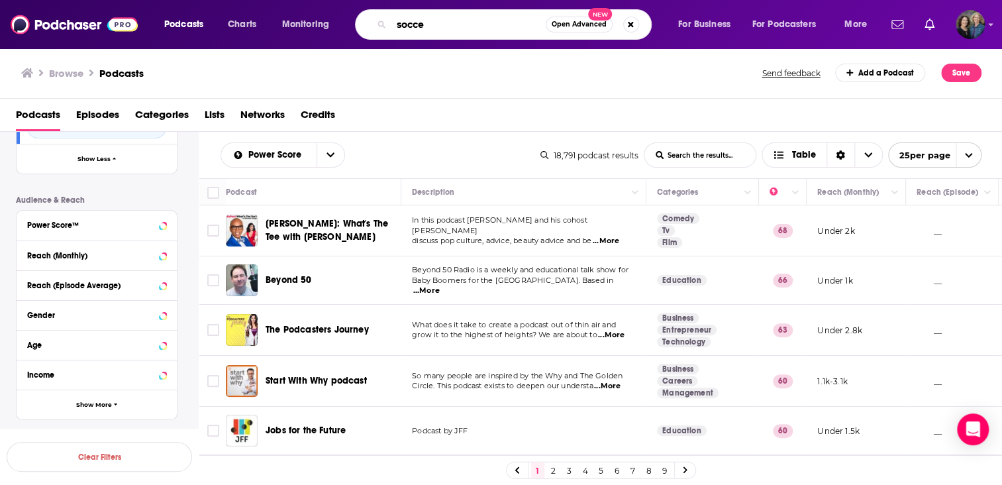
type input "soccer"
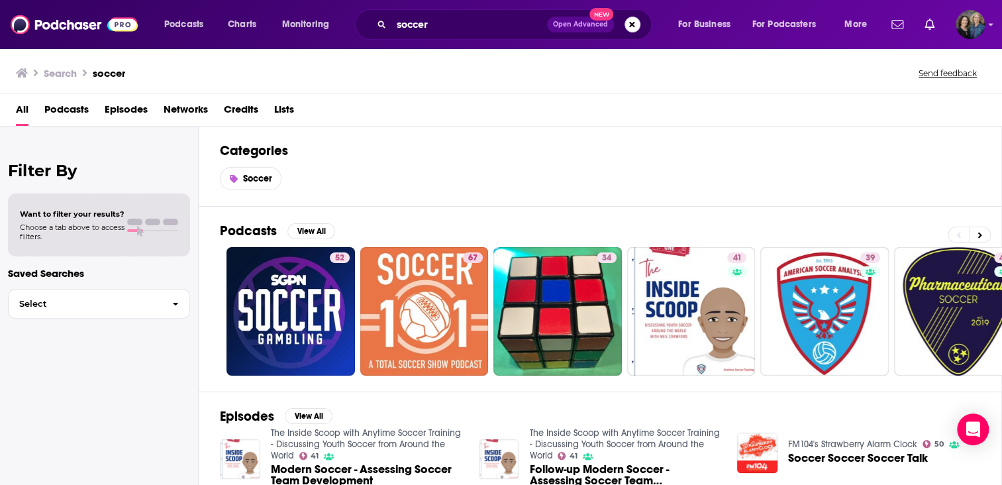
click at [635, 24] on button "Search podcasts, credits, & more..." at bounding box center [632, 25] width 16 height 16
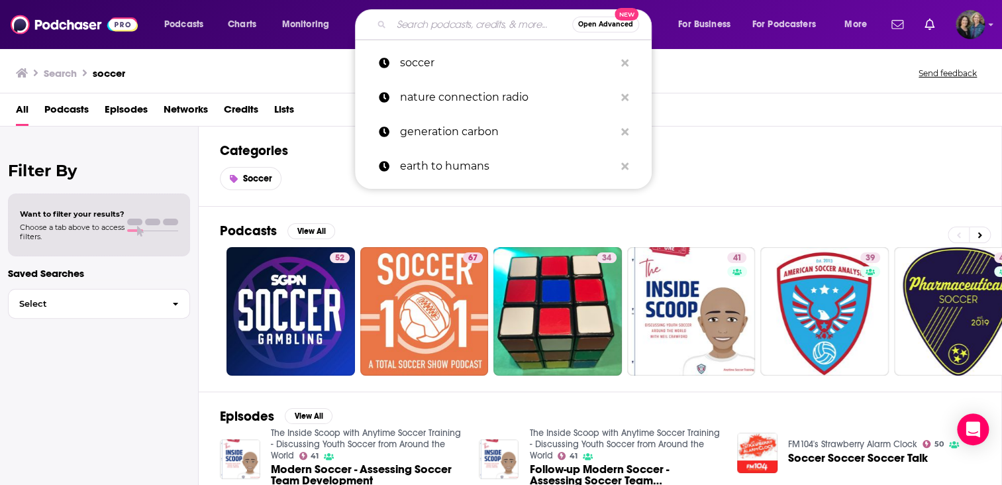
click at [616, 23] on span "Open Advanced" at bounding box center [605, 24] width 55 height 7
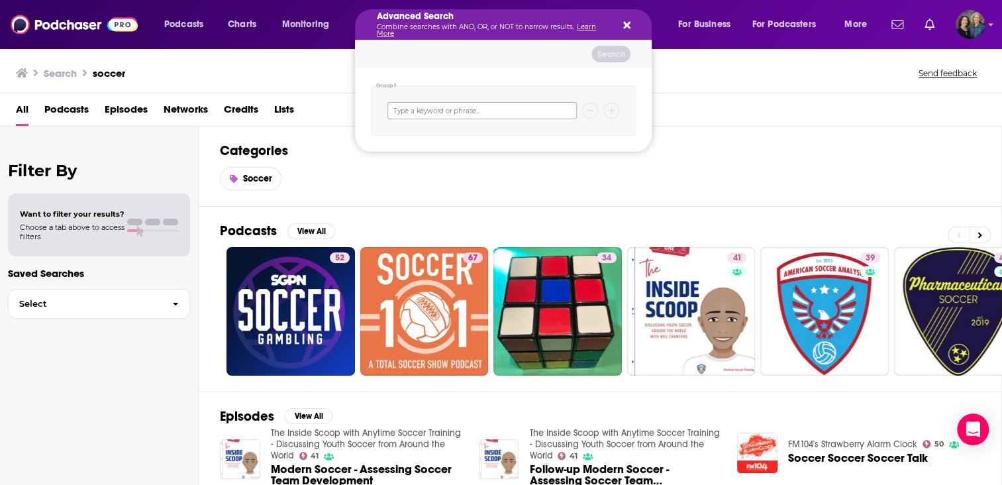
click at [414, 109] on input "Search podcasts, credits, & more..." at bounding box center [481, 110] width 189 height 17
type input "kids and soccer"
click at [608, 52] on button "Search" at bounding box center [610, 54] width 39 height 17
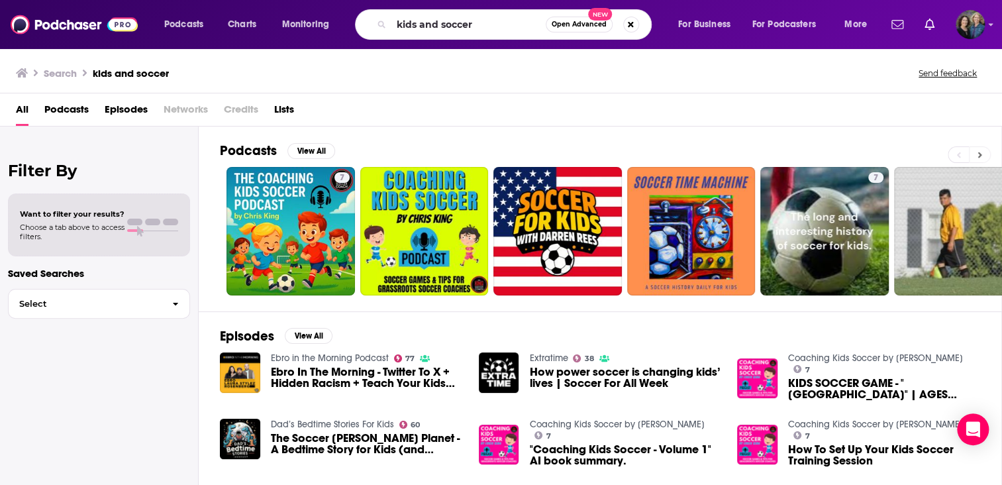
click at [981, 154] on icon at bounding box center [979, 154] width 5 height 9
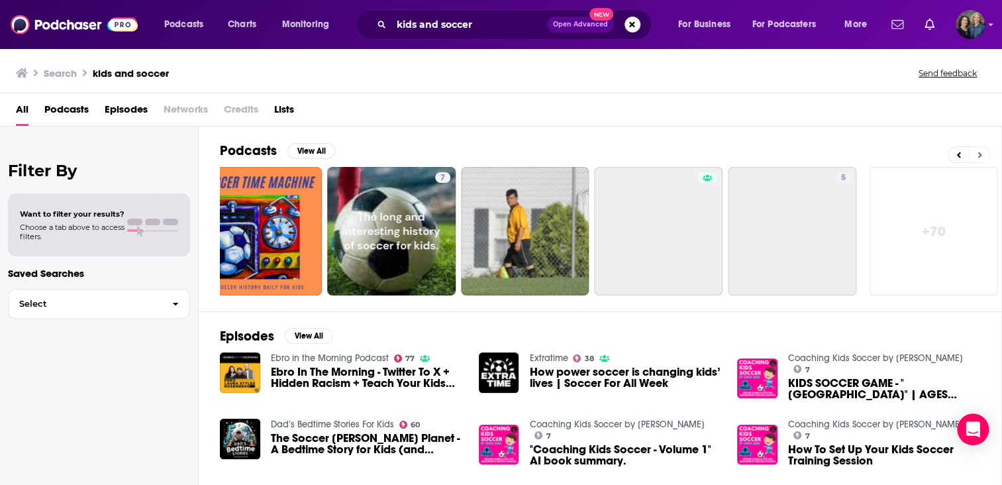
scroll to position [0, 434]
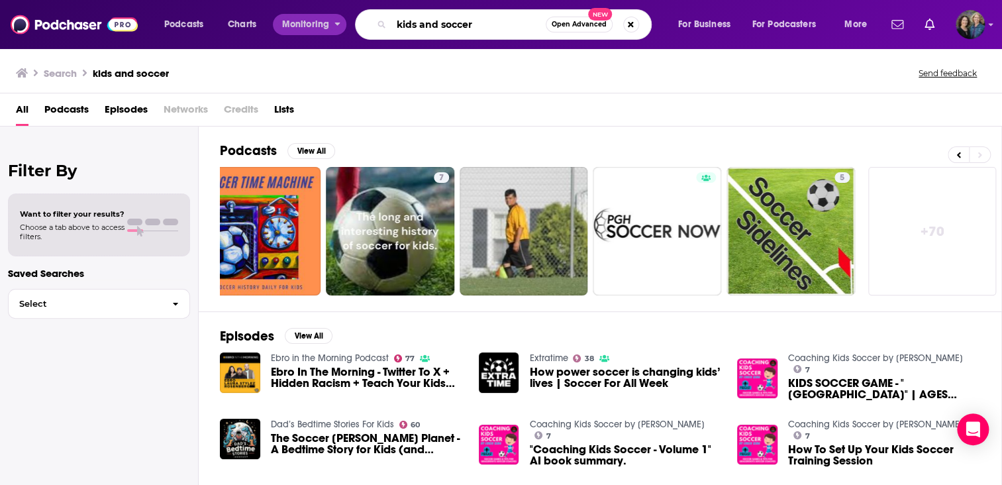
drag, startPoint x: 495, startPoint y: 24, endPoint x: 293, endPoint y: 17, distance: 202.1
click at [293, 17] on div "Podcasts Charts Monitoring kids and soccer Open Advanced New For Business For P…" at bounding box center [517, 24] width 724 height 30
type input "latinx"
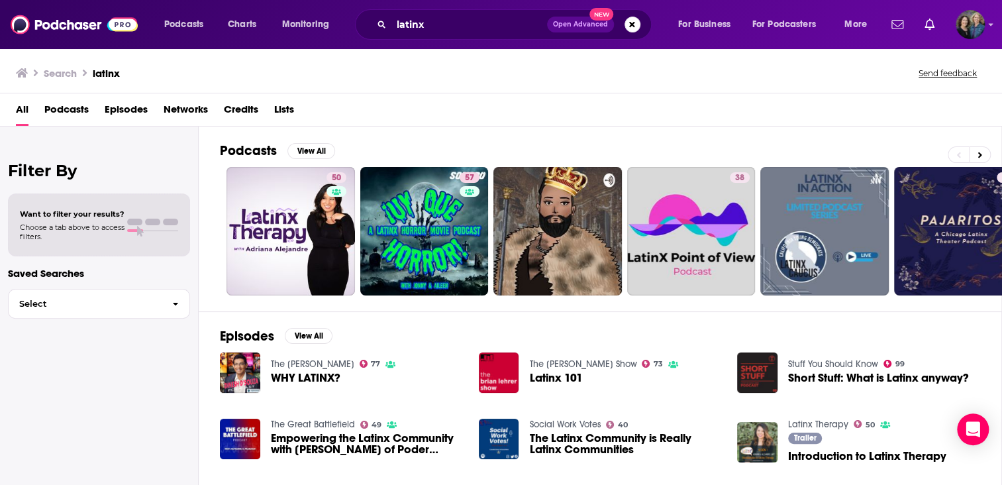
click at [573, 26] on span "Open Advanced" at bounding box center [580, 24] width 55 height 7
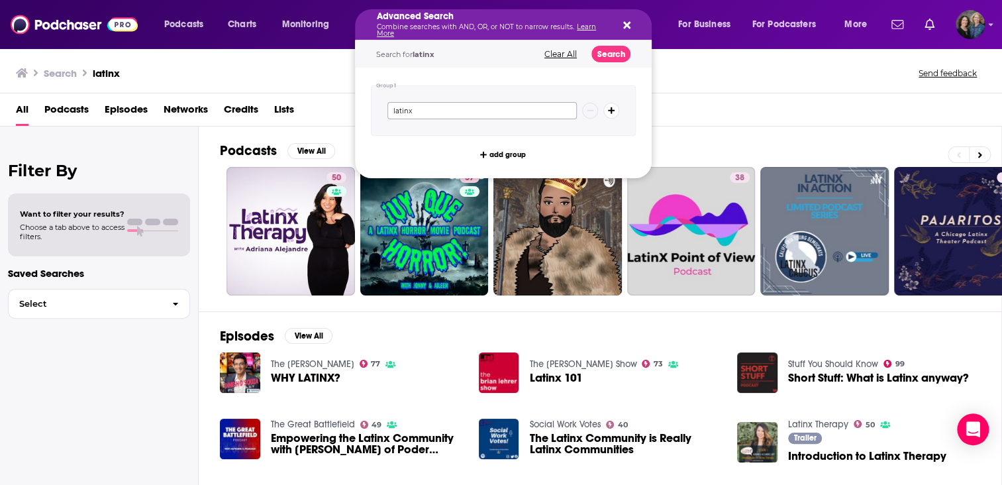
drag, startPoint x: 454, startPoint y: 109, endPoint x: 348, endPoint y: 111, distance: 105.9
click at [348, 111] on div "Podcasts Charts Monitoring Advanced Search Combine searches with AND, OR, or NO…" at bounding box center [501, 242] width 1002 height 485
type input "kids and latinx and books"
click at [598, 50] on button "Search" at bounding box center [610, 54] width 39 height 17
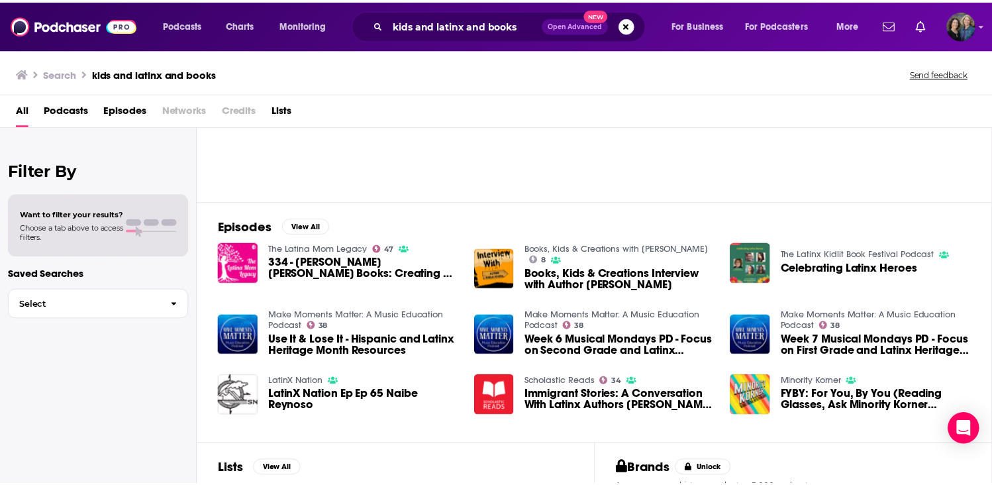
scroll to position [91, 0]
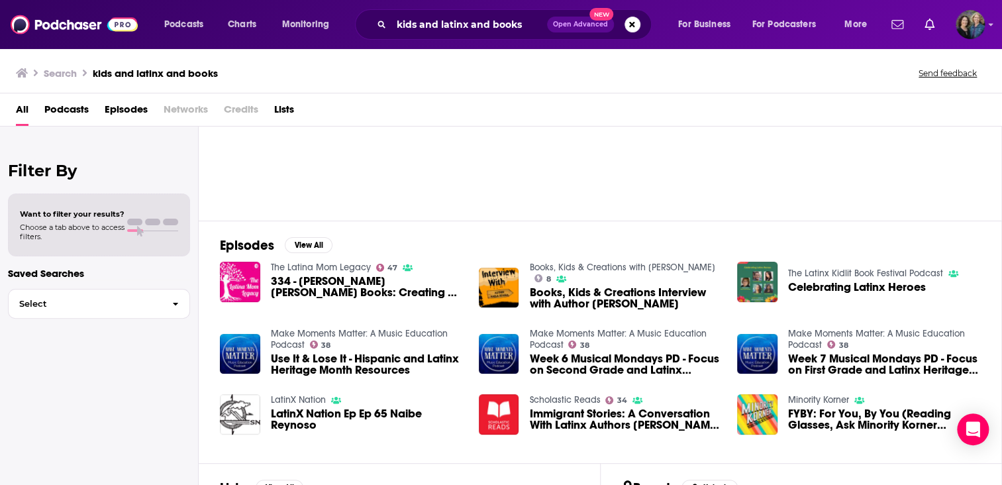
click at [336, 264] on link "The Latina Mom Legacy" at bounding box center [321, 267] width 100 height 11
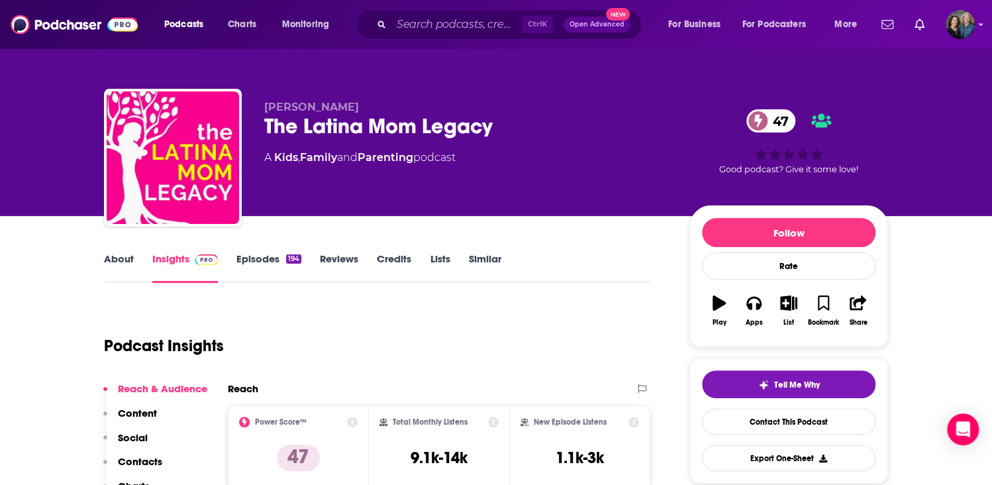
click at [266, 260] on link "Episodes 194" at bounding box center [268, 267] width 65 height 30
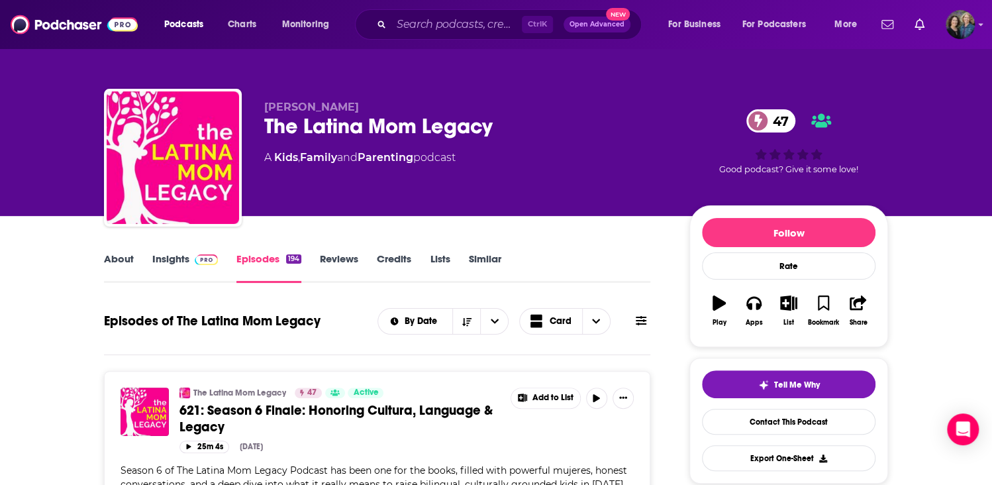
scroll to position [132, 0]
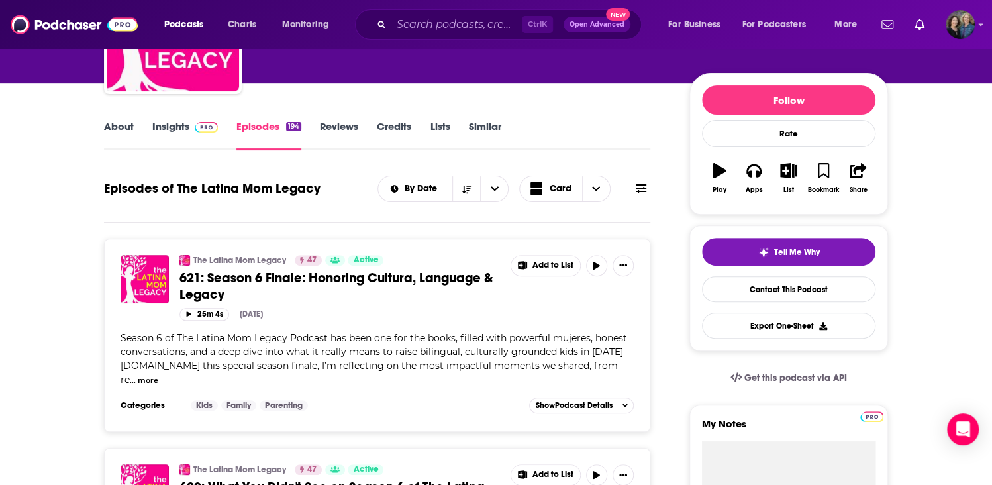
click at [158, 375] on button "more" at bounding box center [148, 380] width 21 height 11
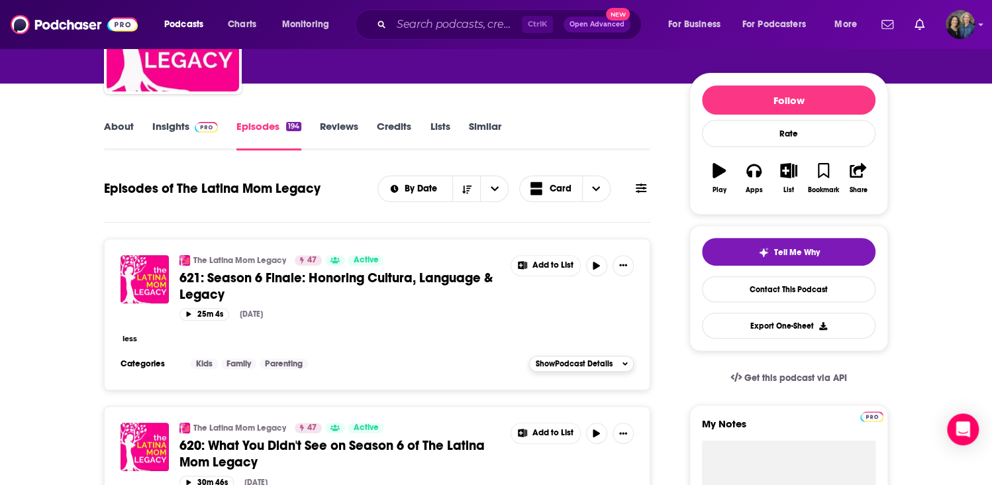
click at [575, 359] on span "Show Podcast Details" at bounding box center [573, 363] width 77 height 9
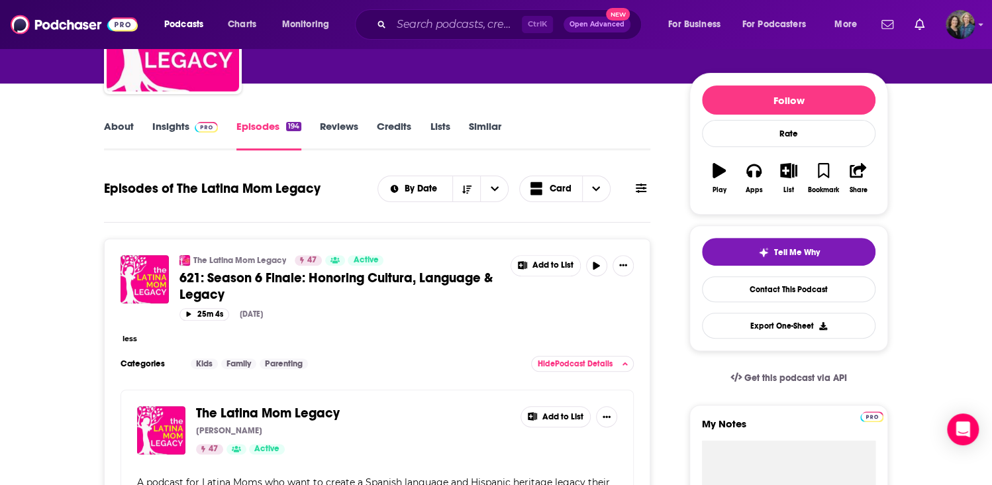
click at [190, 277] on span "621: Season 6 Finale: Honoring Cultura, Language & Legacy" at bounding box center [335, 285] width 313 height 33
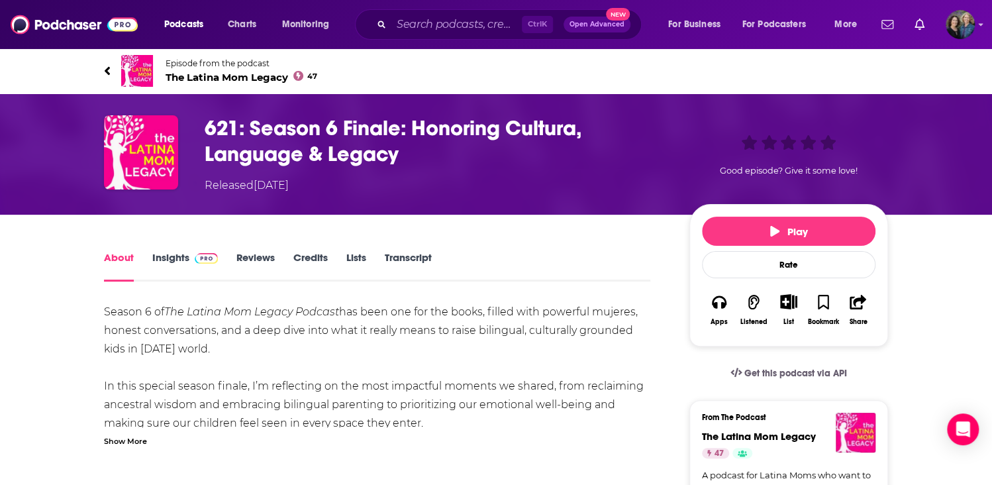
click at [183, 252] on link "Insights" at bounding box center [185, 266] width 66 height 30
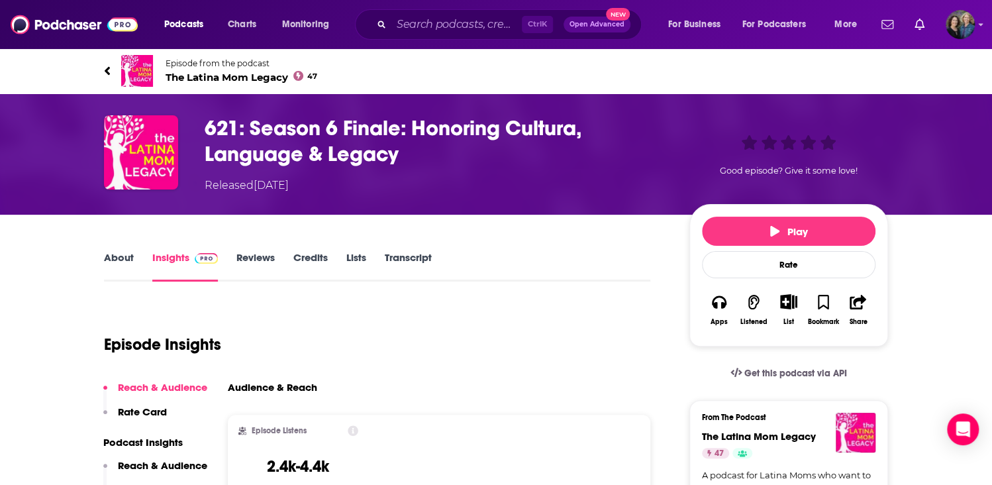
click at [119, 258] on link "About" at bounding box center [119, 266] width 30 height 30
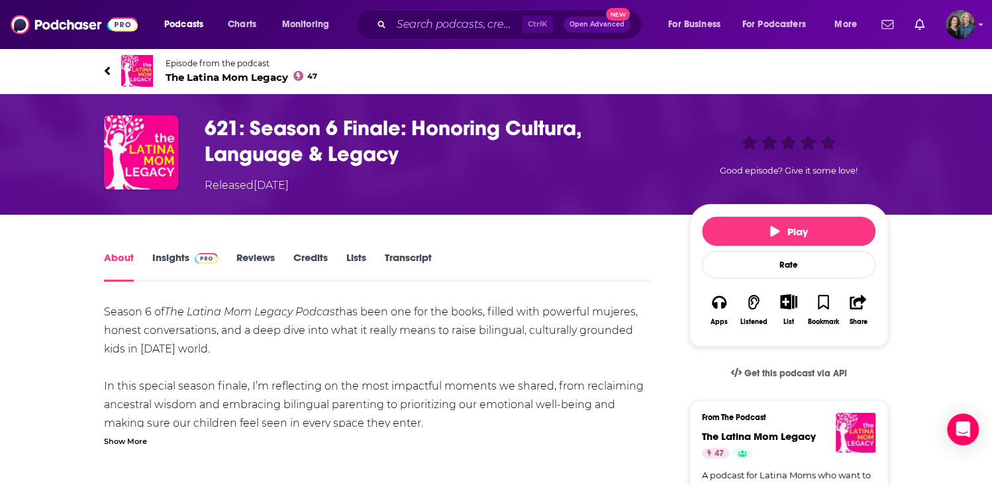
scroll to position [132, 0]
